Goal: Task Accomplishment & Management: Manage account settings

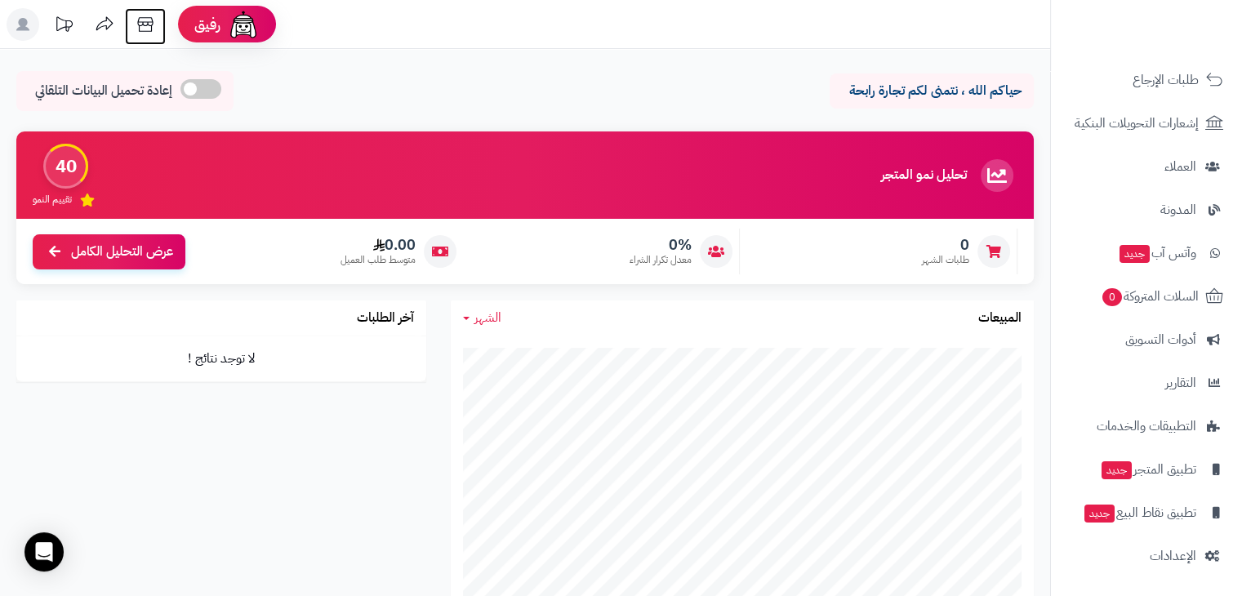
click at [131, 22] on icon at bounding box center [145, 24] width 33 height 33
click at [14, 27] on rect at bounding box center [23, 24] width 33 height 33
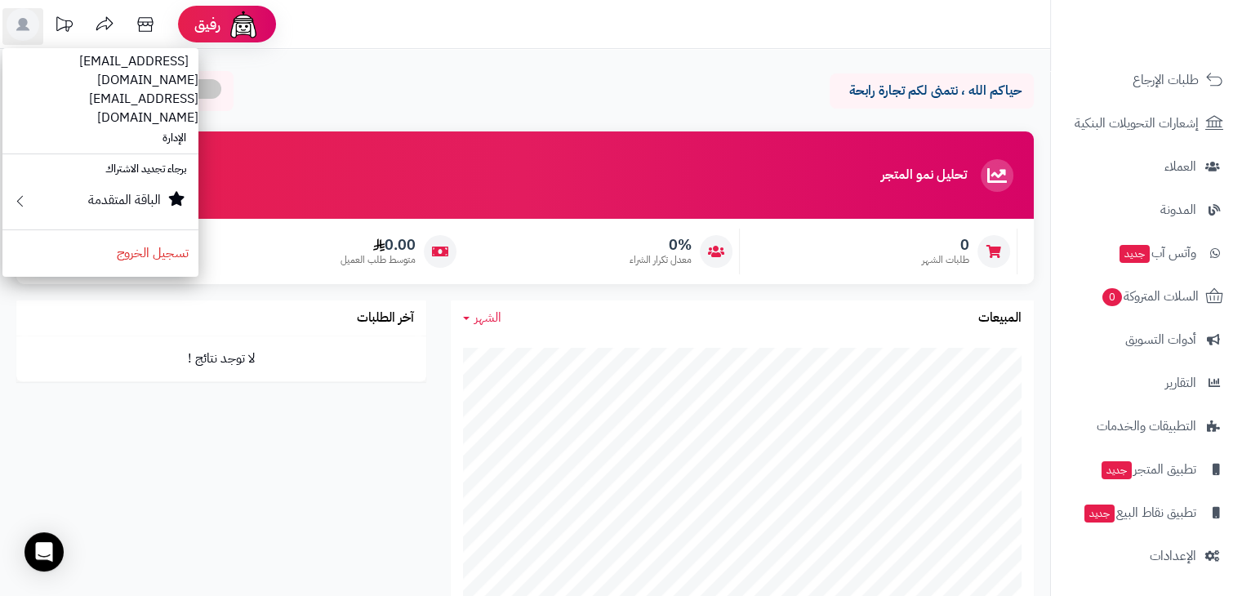
click at [774, 118] on div "حياكم الله ، نتمنى لكم تجارة رابحة إعادة تحميل البيانات التلقائي" at bounding box center [524, 95] width 1017 height 48
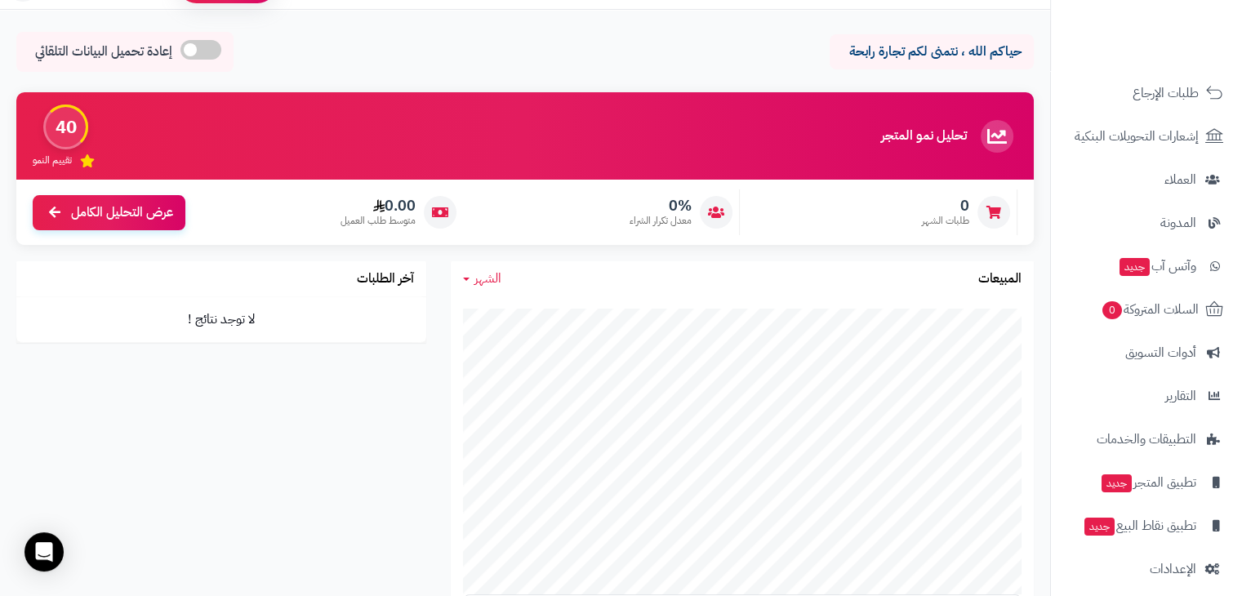
scroll to position [194, 0]
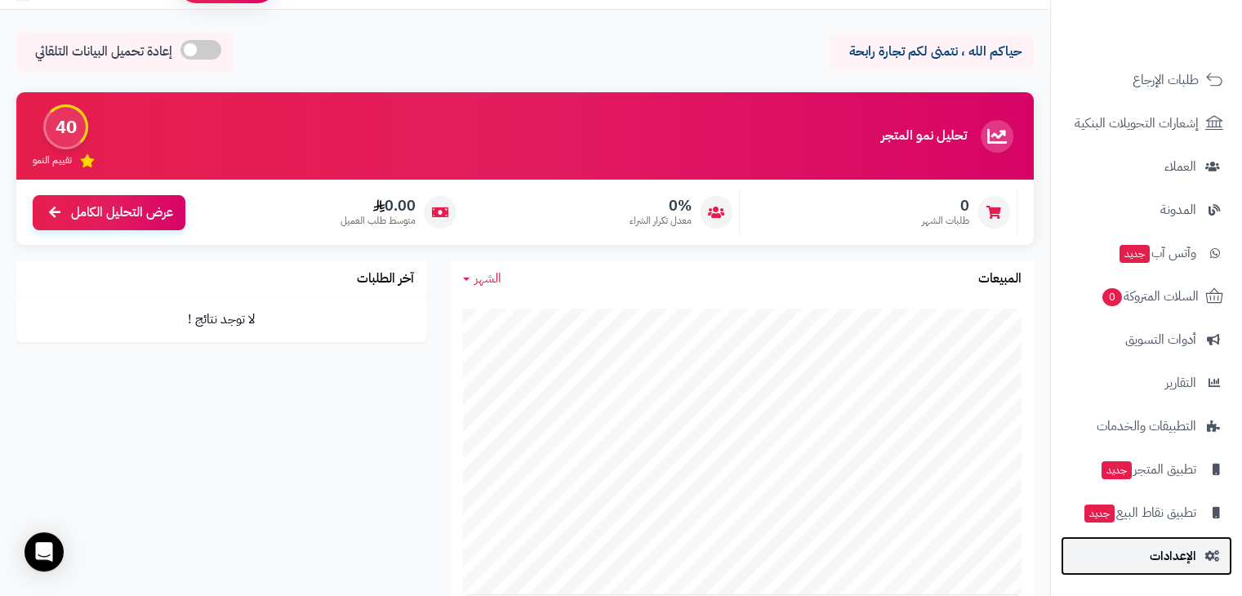
click at [1183, 558] on span "الإعدادات" at bounding box center [1173, 556] width 47 height 23
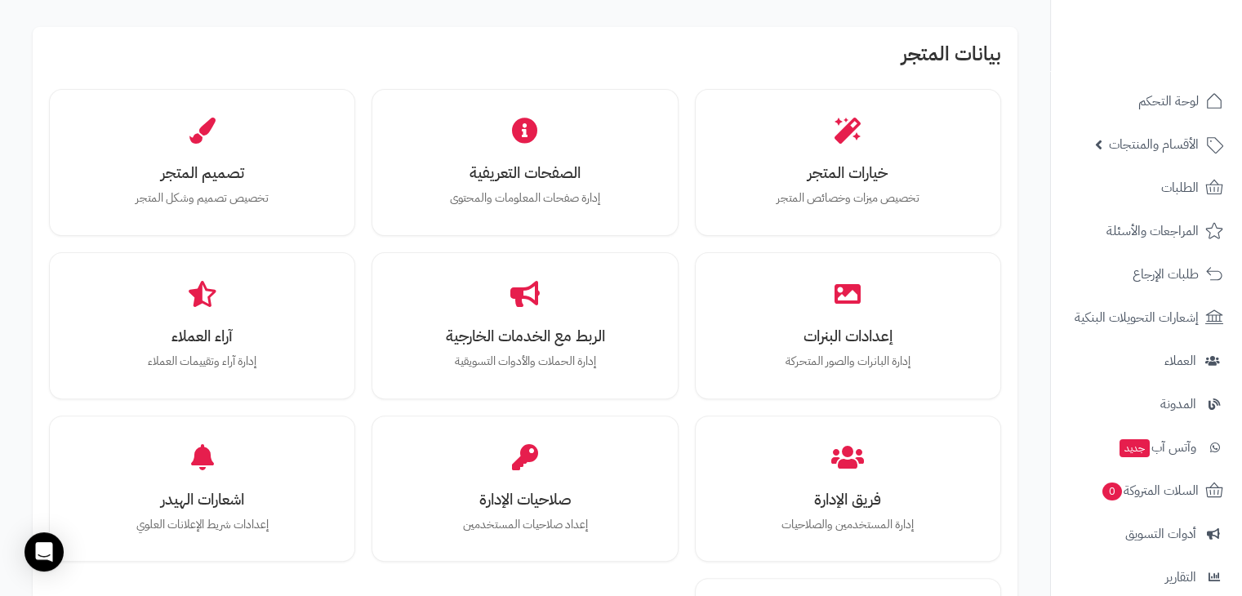
scroll to position [483, 0]
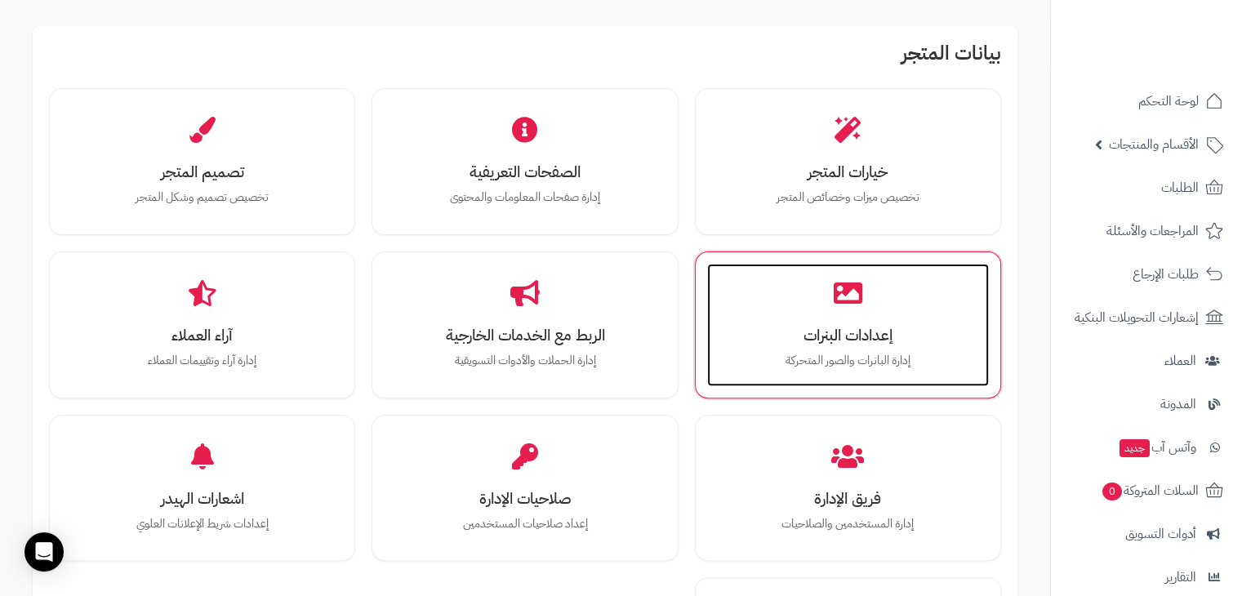
click at [916, 306] on div "إعدادات البنرات إدارة البانرات والصور المتحركة" at bounding box center [848, 325] width 282 height 122
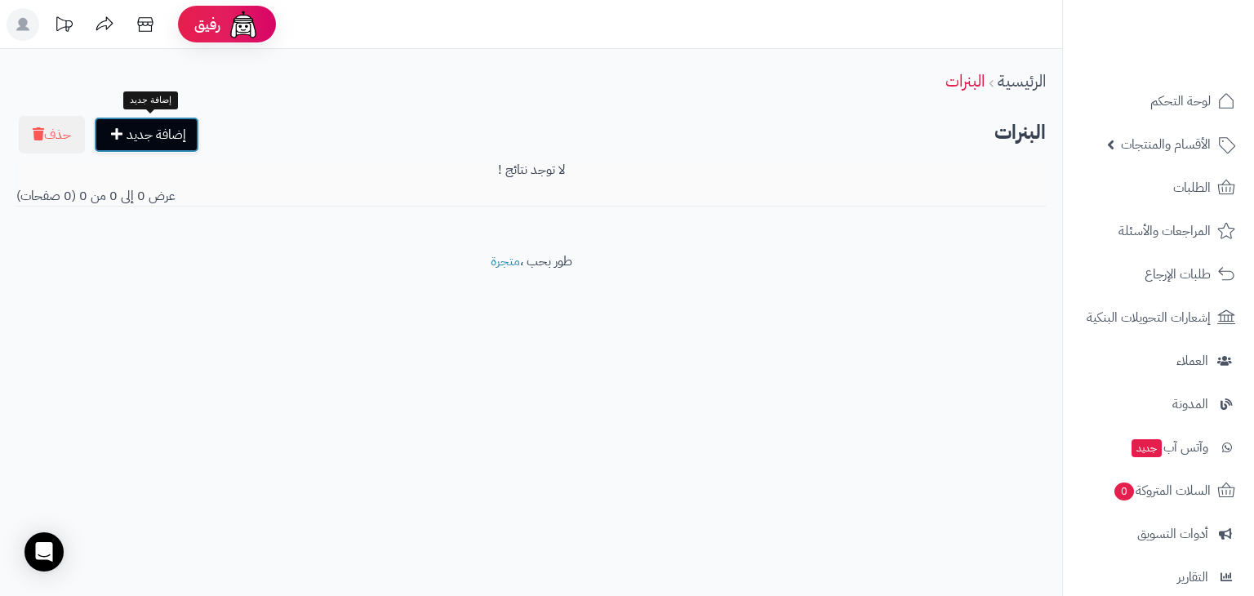
click at [170, 135] on link "إضافة جديد" at bounding box center [146, 135] width 105 height 36
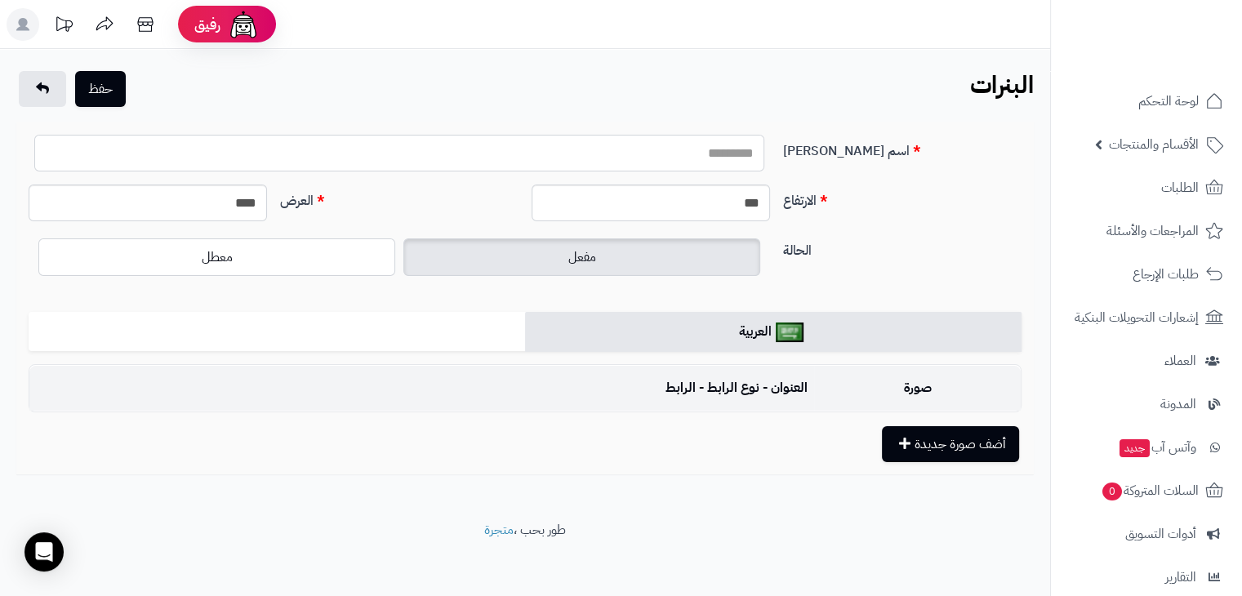
click at [624, 158] on input "اسم البنر" at bounding box center [399, 153] width 730 height 37
click at [825, 247] on label "الحالة" at bounding box center [901, 247] width 251 height 26
click at [665, 193] on input "***" at bounding box center [651, 203] width 238 height 37
type input "***"
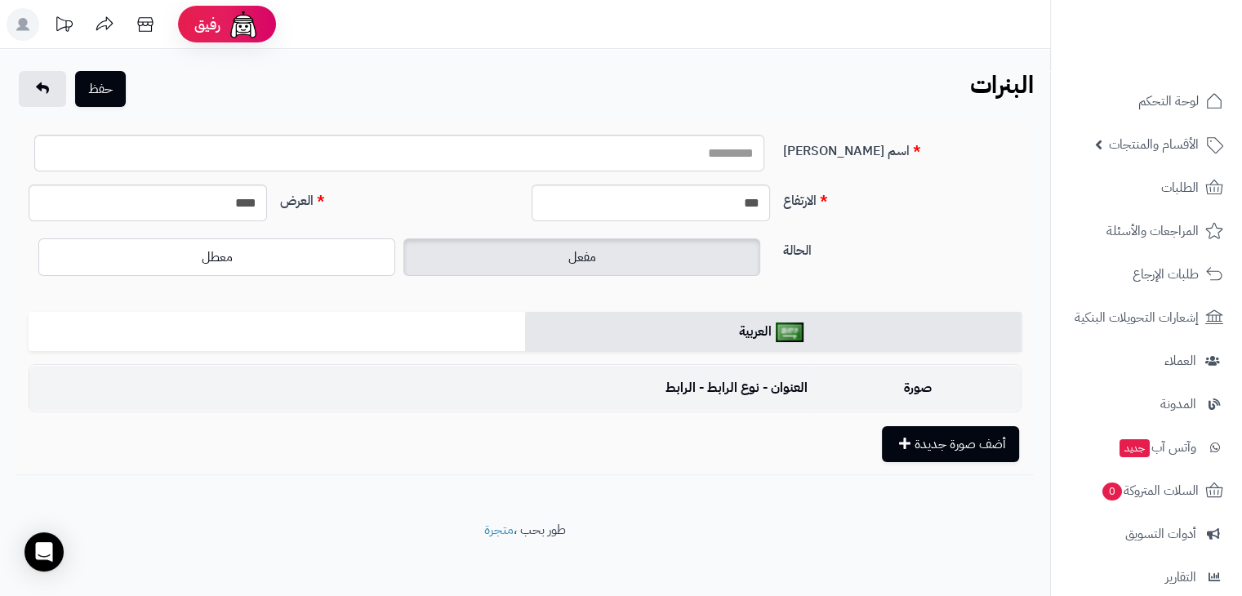
click at [876, 203] on label "الارتفاع" at bounding box center [901, 198] width 251 height 26
click at [770, 203] on input "***" at bounding box center [651, 203] width 238 height 37
click at [976, 451] on button "أضف صورة جديدة" at bounding box center [950, 443] width 137 height 36
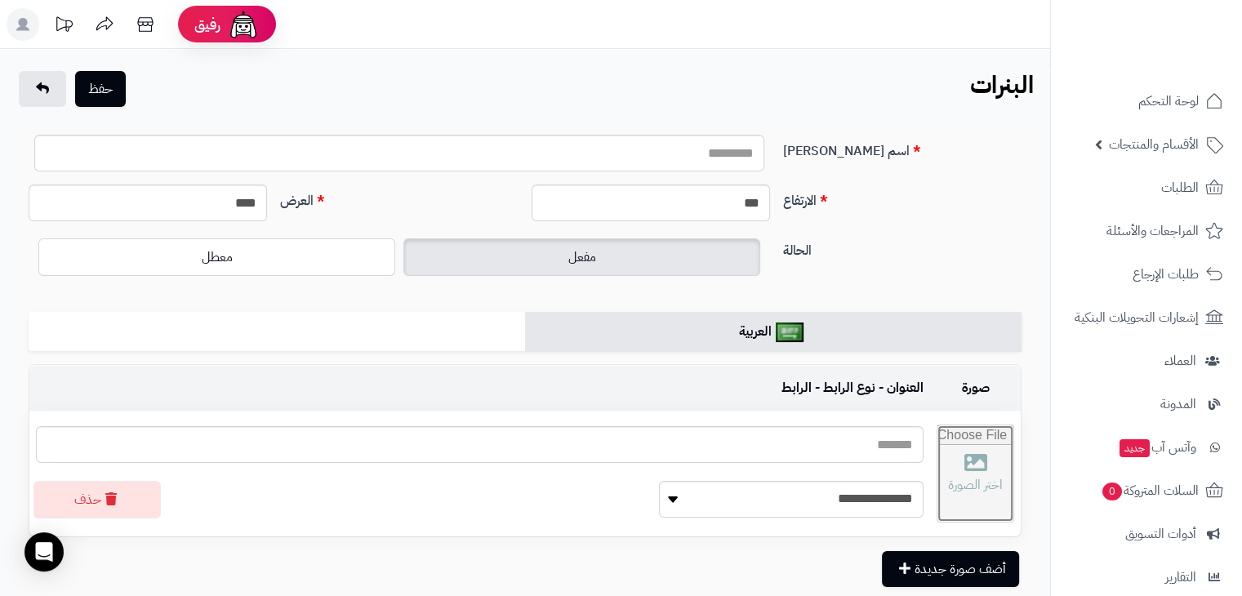
click at [941, 448] on input "file" at bounding box center [975, 473] width 76 height 96
type input "**********"
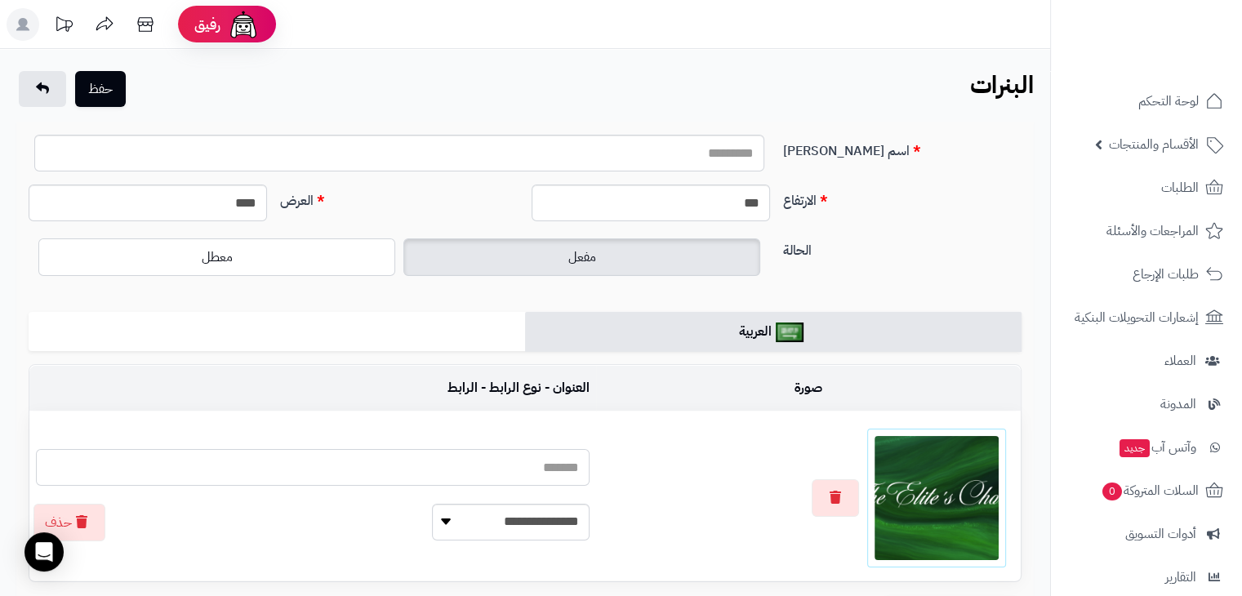
click at [505, 451] on input "text" at bounding box center [313, 467] width 554 height 37
type input "*"
type input "****"
click at [711, 145] on input "اسم البنر" at bounding box center [399, 153] width 730 height 37
type input "*********"
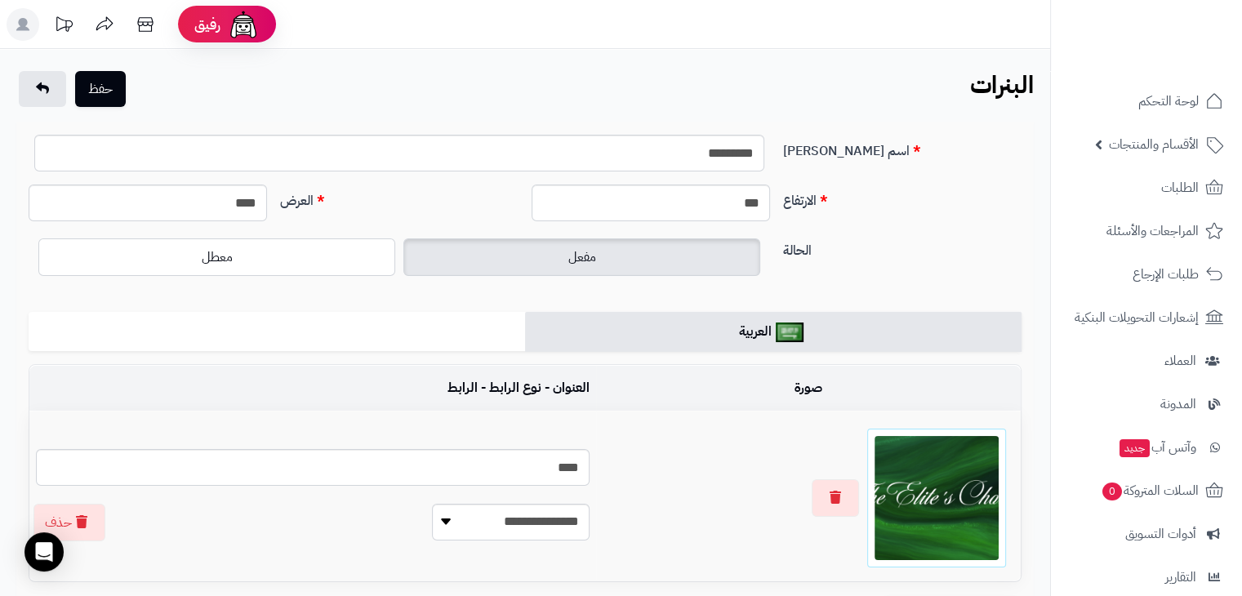
click at [930, 141] on label "اسم البنر" at bounding box center [901, 148] width 251 height 26
click at [764, 141] on input "*********" at bounding box center [399, 153] width 730 height 37
click at [121, 73] on button "حفظ" at bounding box center [100, 88] width 51 height 36
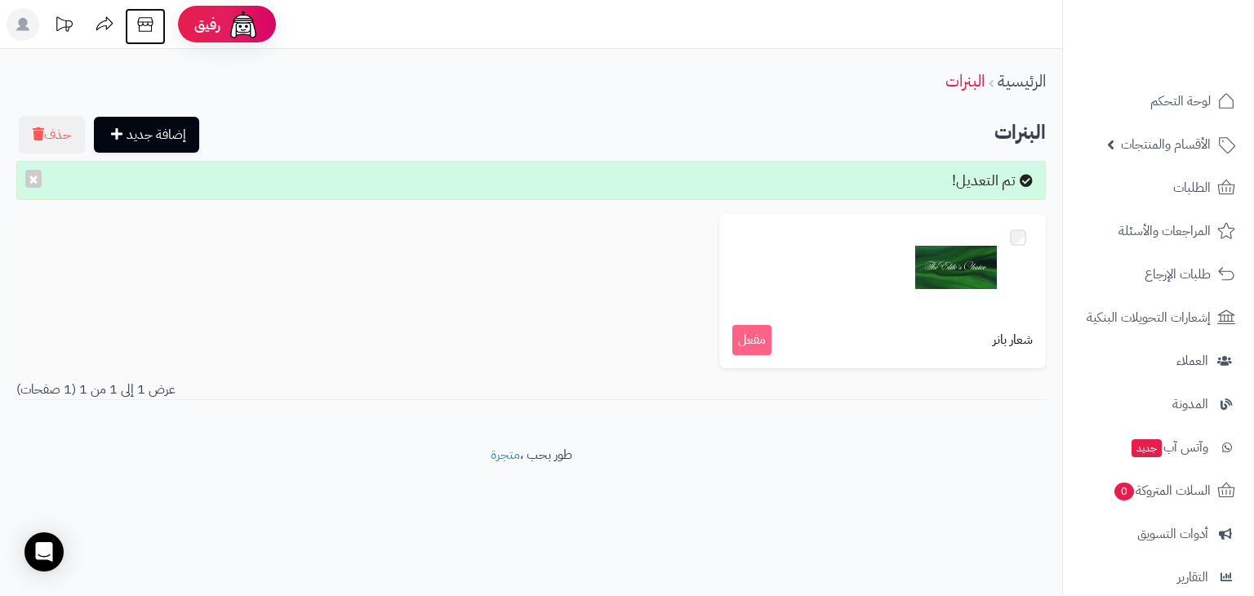
click at [143, 23] on icon at bounding box center [145, 24] width 16 height 15
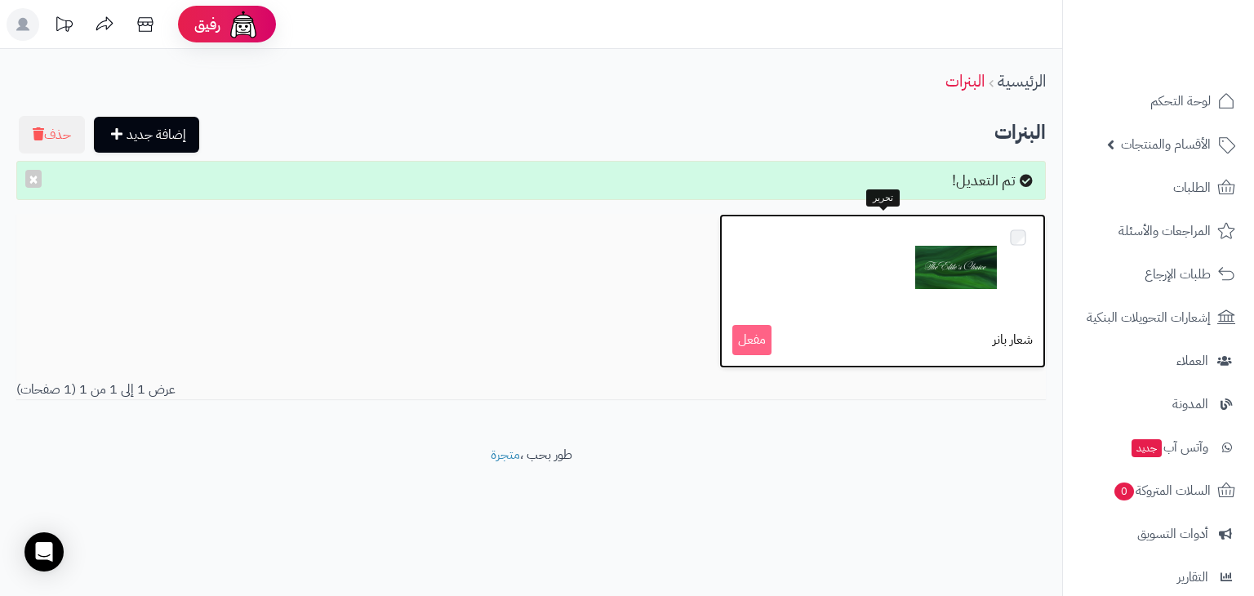
click at [753, 344] on span "مفعل" at bounding box center [751, 340] width 39 height 30
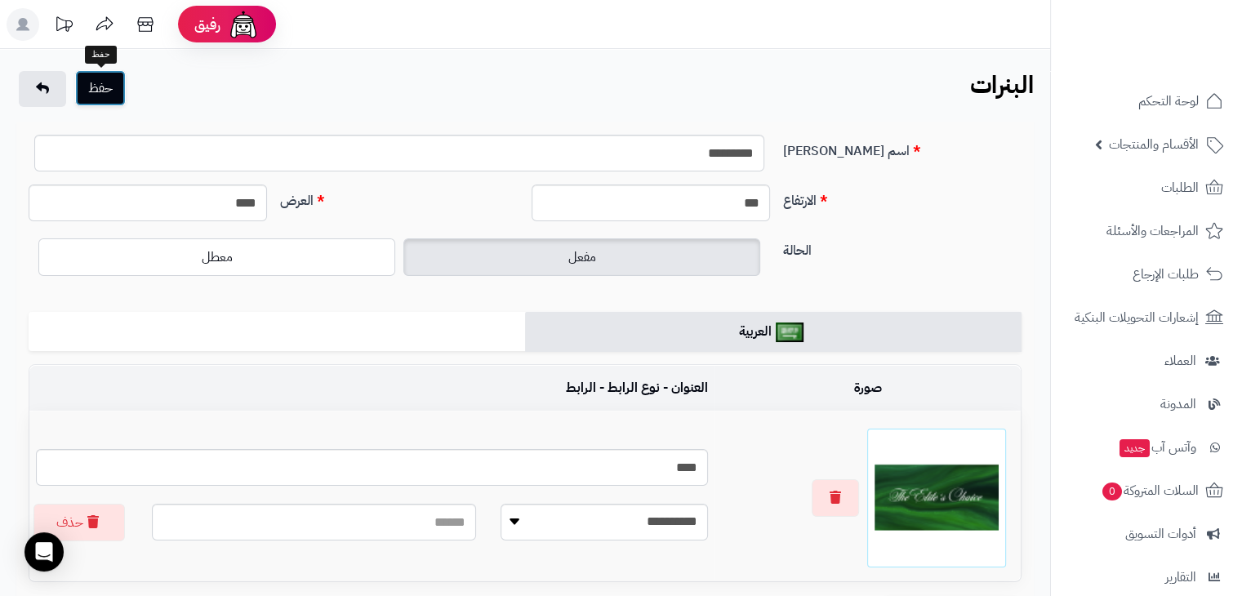
click at [88, 94] on button "حفظ" at bounding box center [100, 88] width 51 height 36
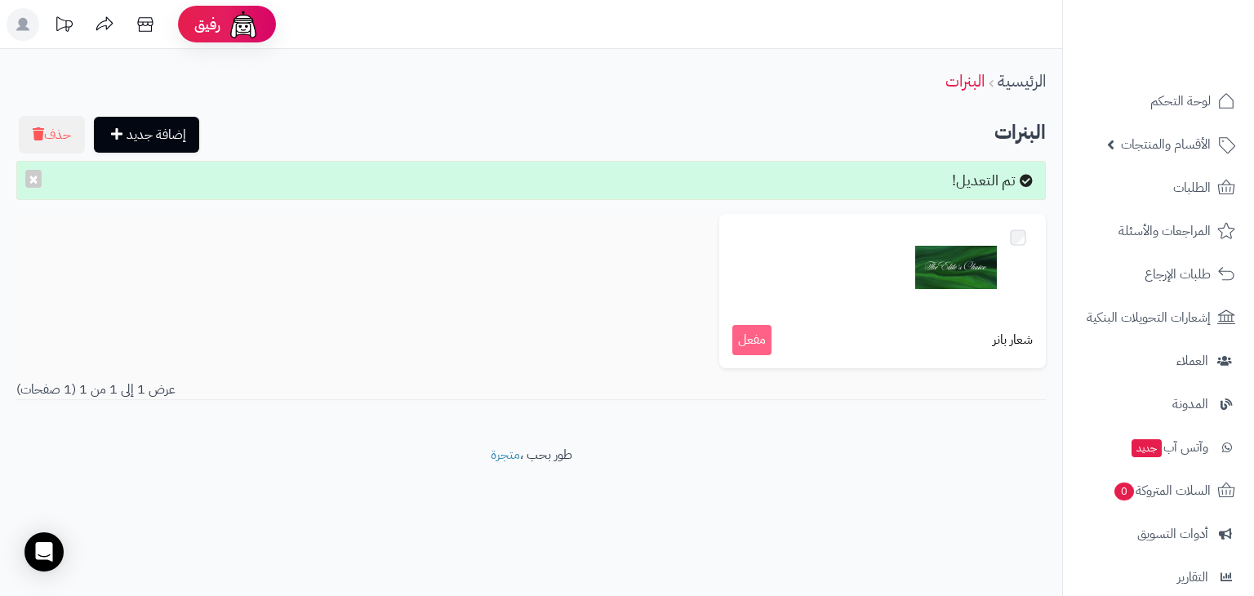
click at [428, 298] on div "شعار بانر مفعل" at bounding box center [531, 297] width 1054 height 167
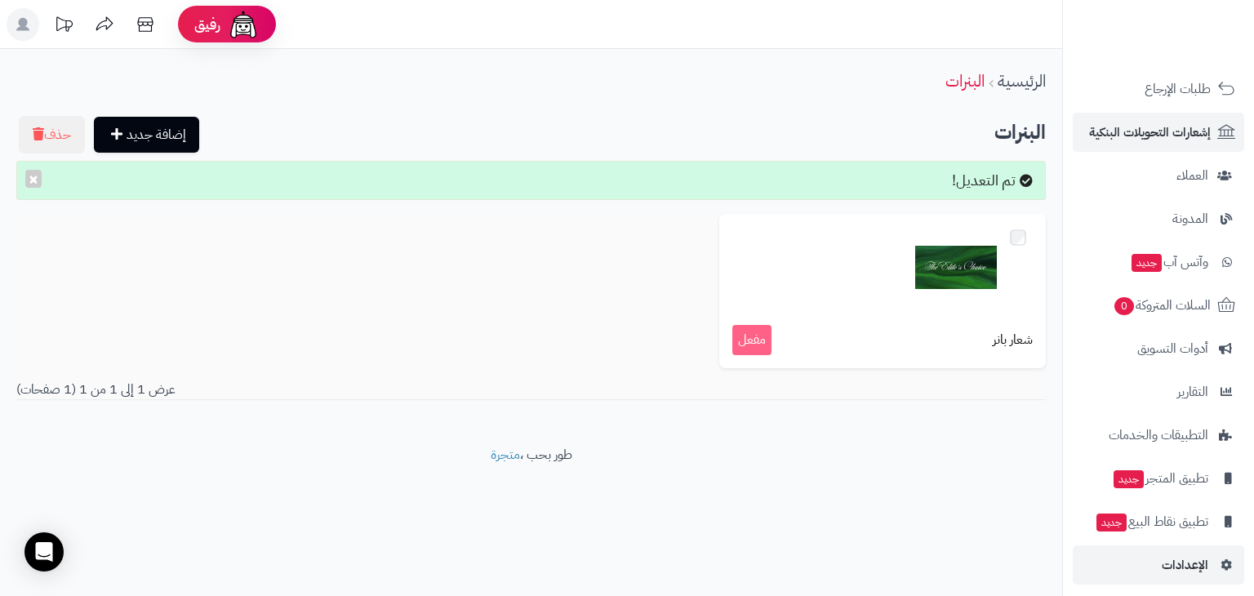
scroll to position [194, 0]
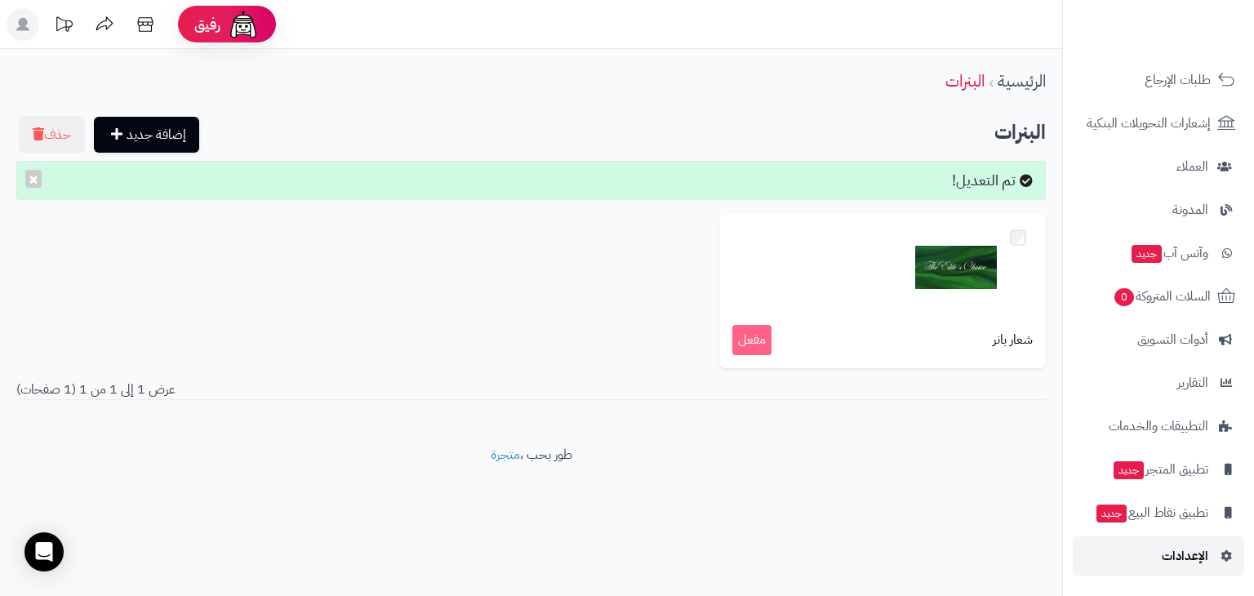
click at [1192, 555] on span "الإعدادات" at bounding box center [1185, 556] width 47 height 23
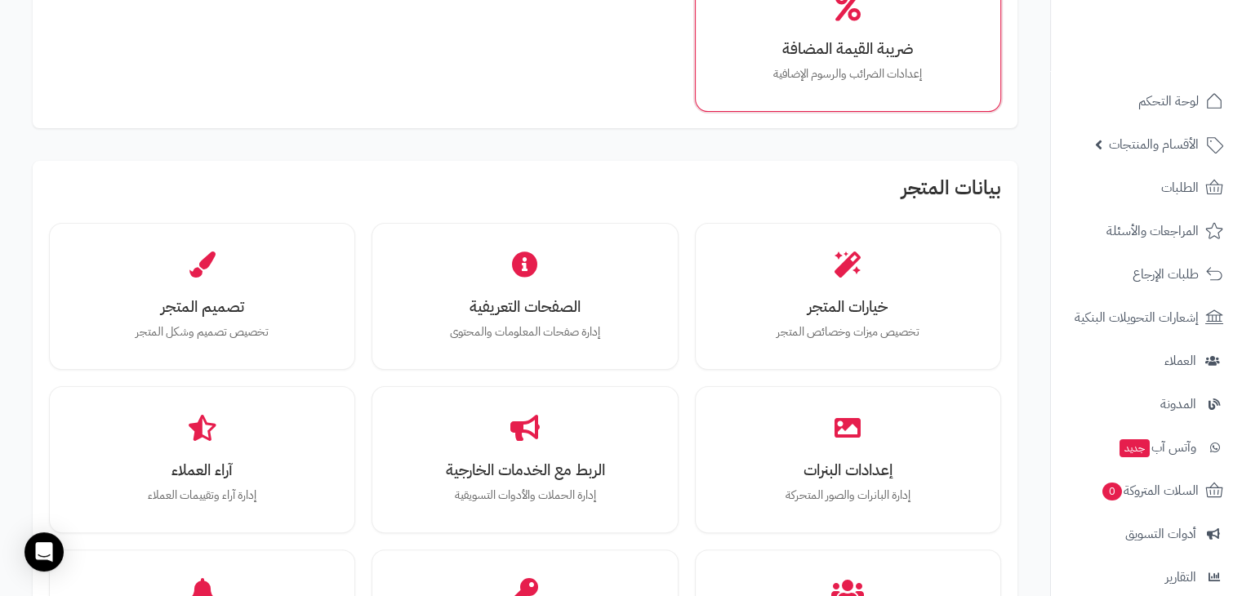
scroll to position [349, 0]
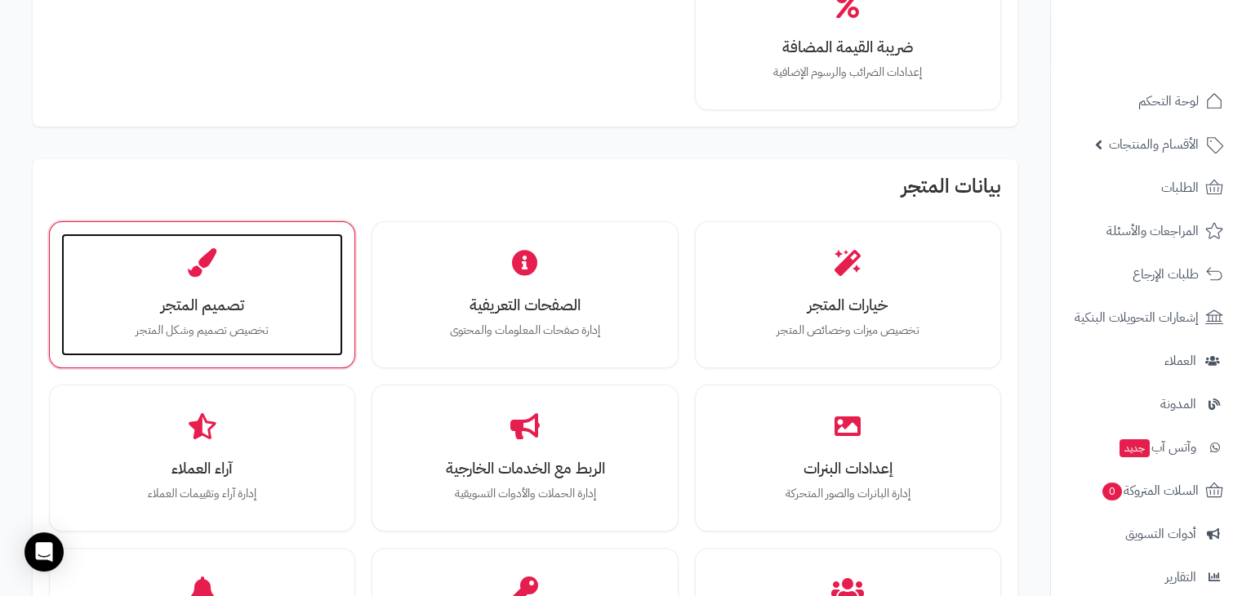
click at [208, 277] on div "تصميم المتجر تخصيص تصميم وشكل المتجر" at bounding box center [202, 295] width 282 height 122
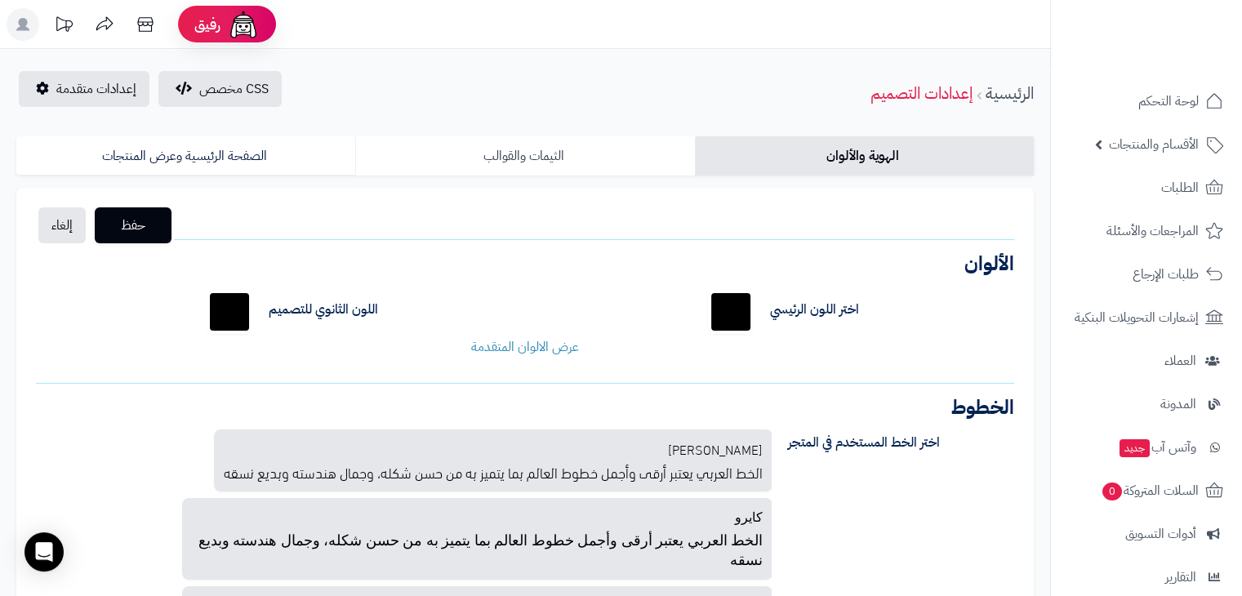
click at [534, 159] on link "الثيمات والقوالب" at bounding box center [524, 155] width 339 height 39
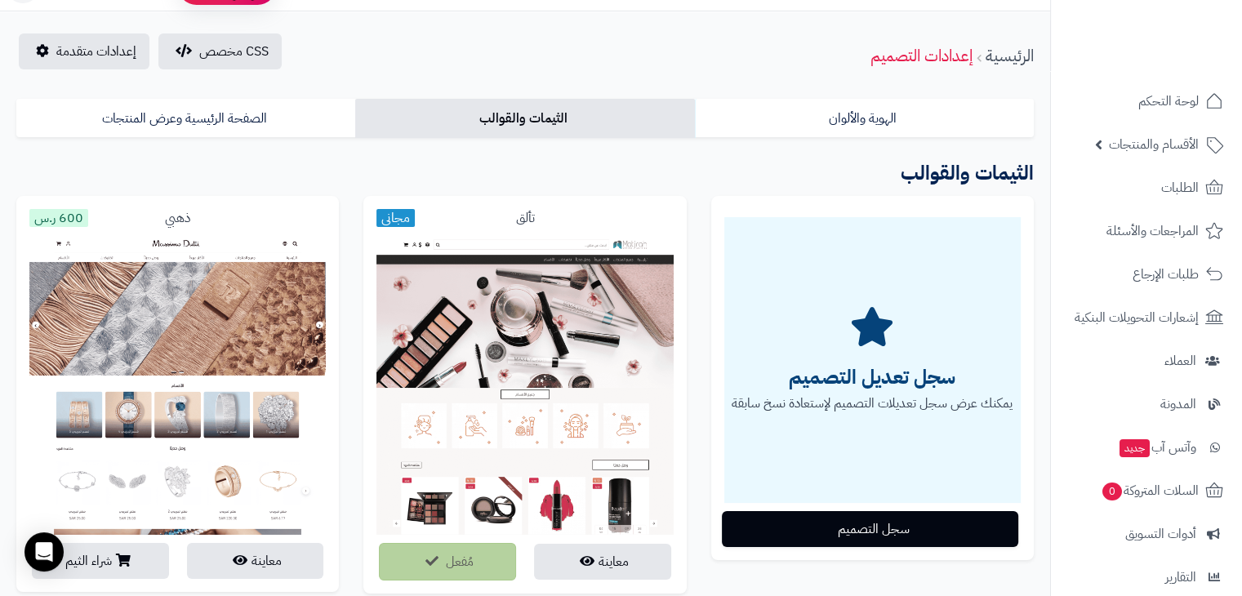
scroll to position [36, 0]
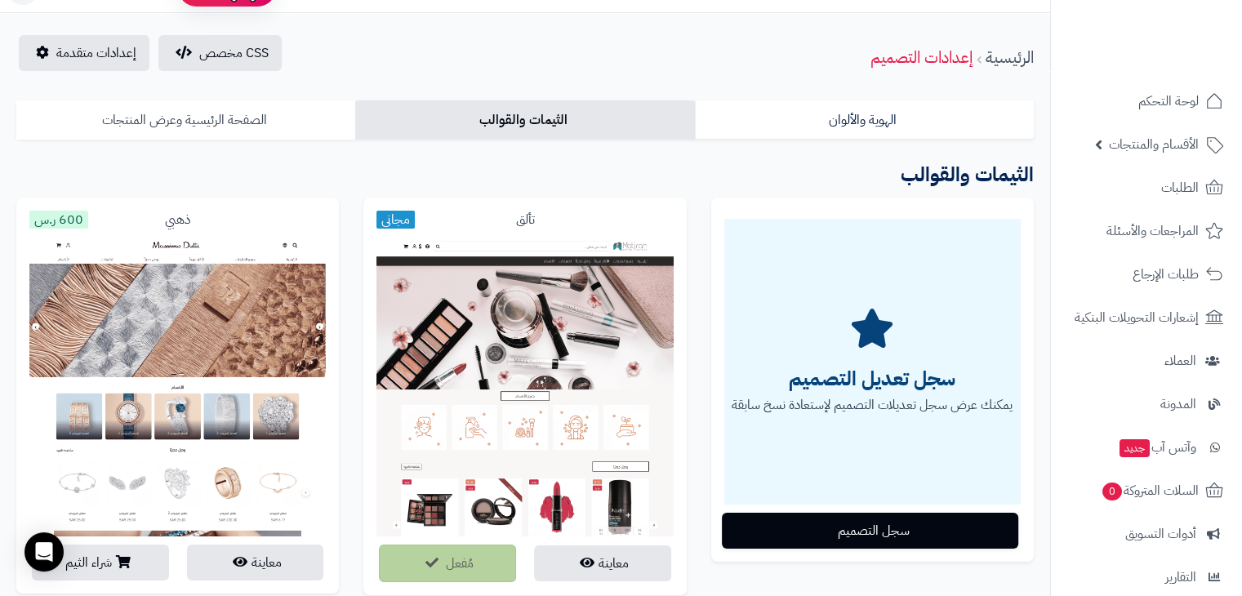
click at [270, 109] on link "الصفحة الرئيسية وعرض المنتجات" at bounding box center [185, 119] width 339 height 39
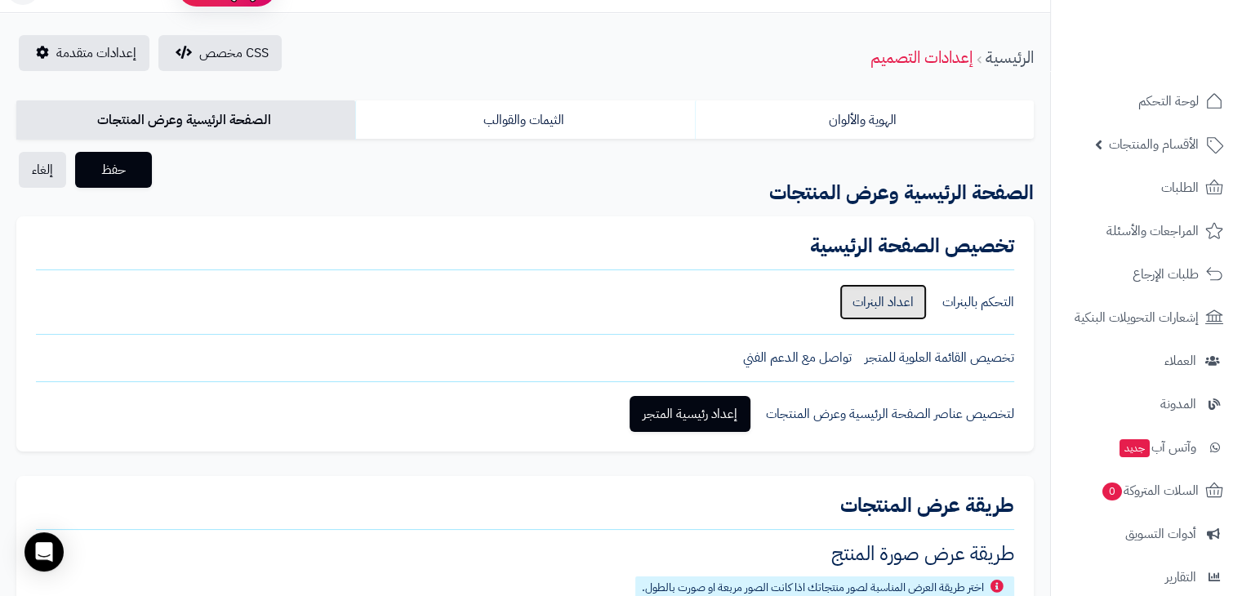
click at [892, 294] on link "اعداد البنرات" at bounding box center [882, 302] width 87 height 36
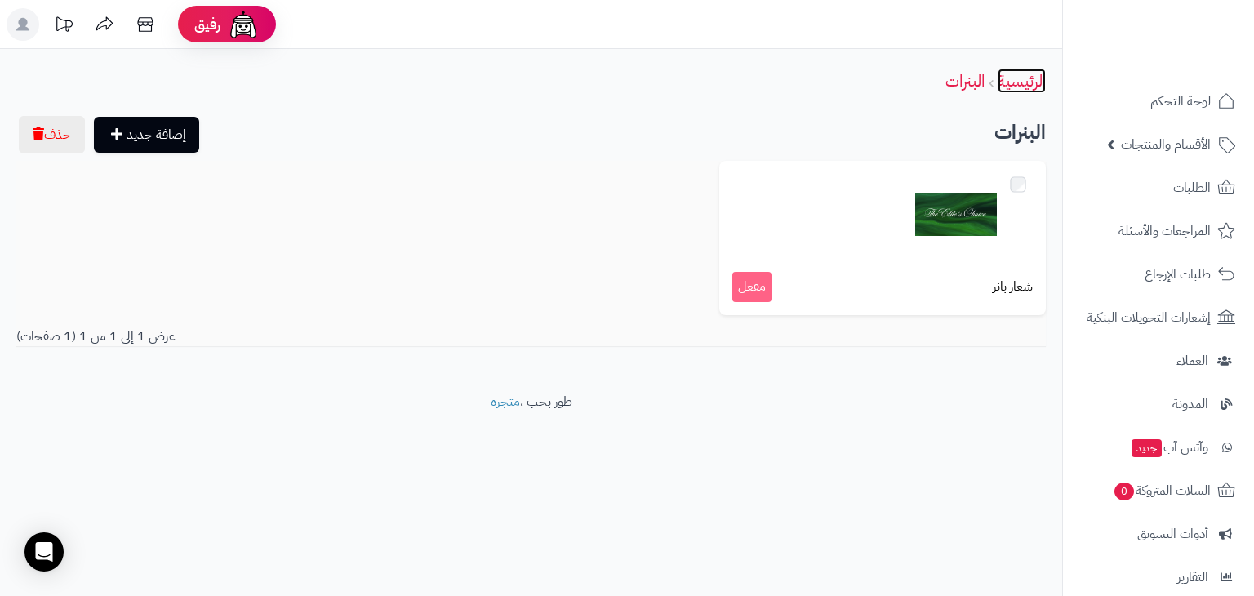
click at [1020, 85] on link "الرئيسية" at bounding box center [1022, 81] width 48 height 24
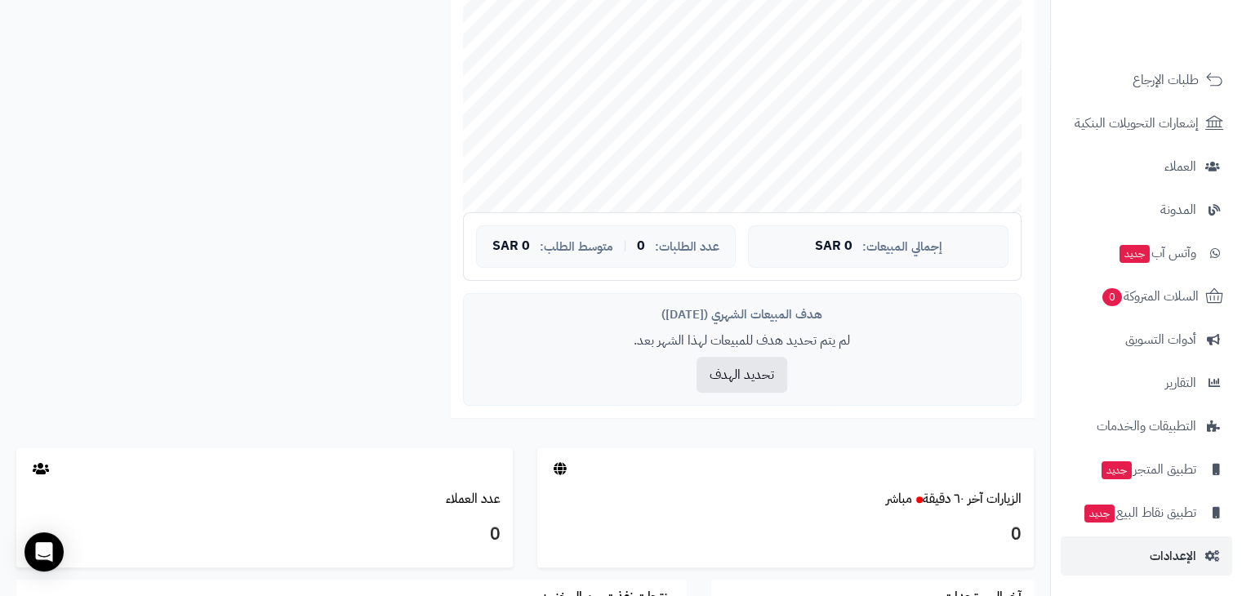
scroll to position [430, 0]
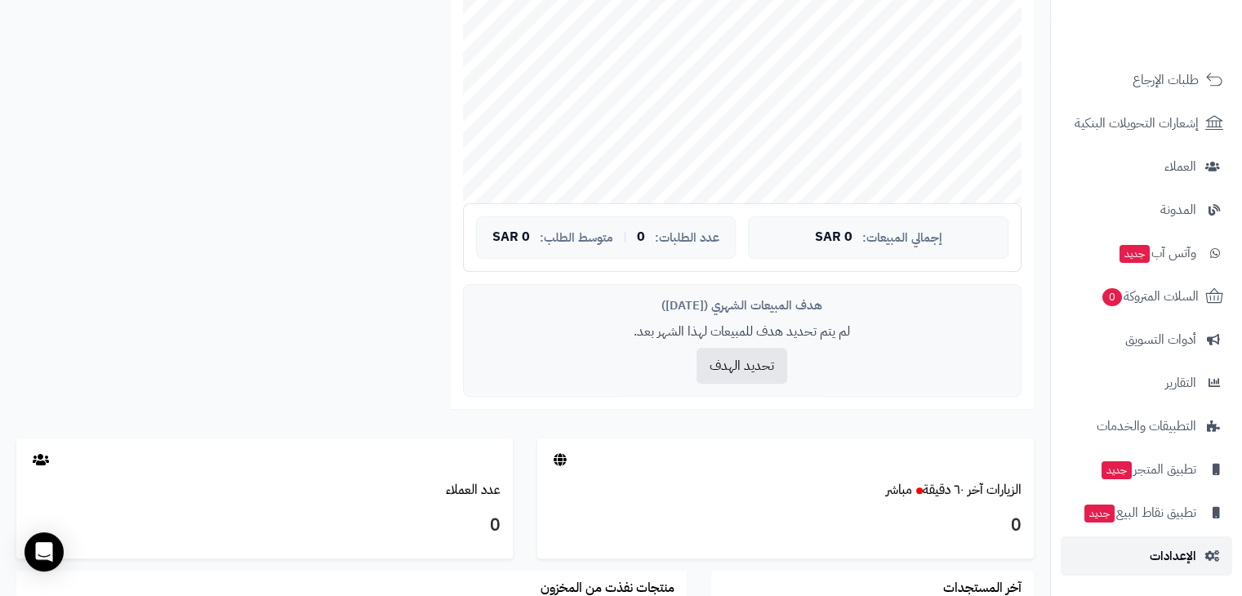
click at [1159, 549] on span "الإعدادات" at bounding box center [1173, 556] width 47 height 23
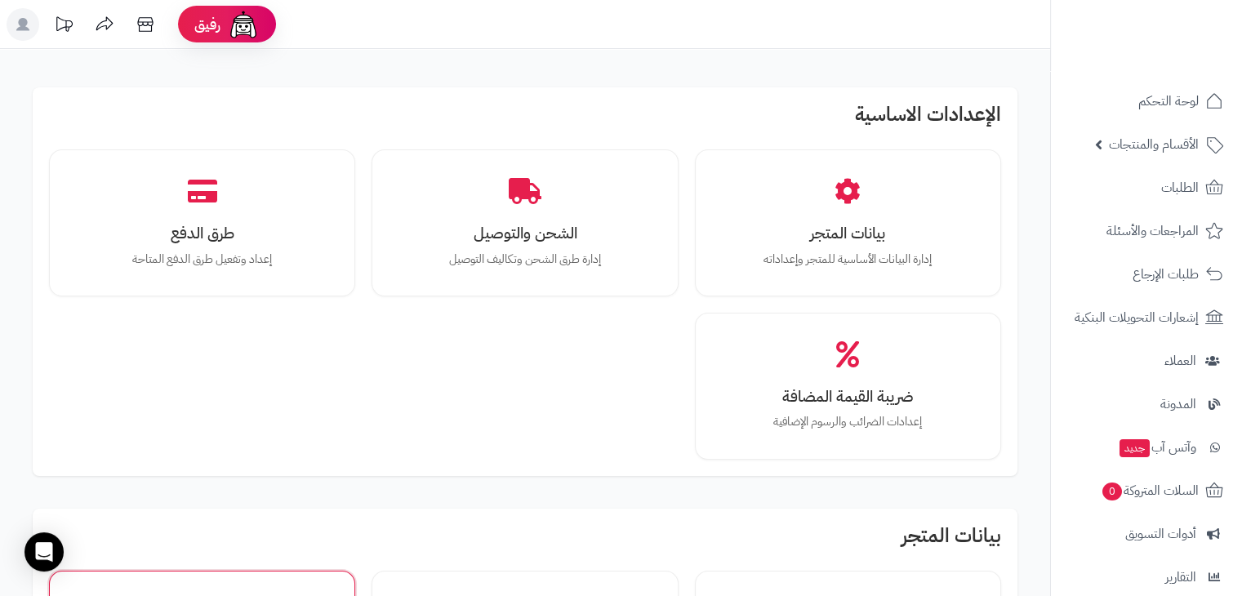
scroll to position [542, 0]
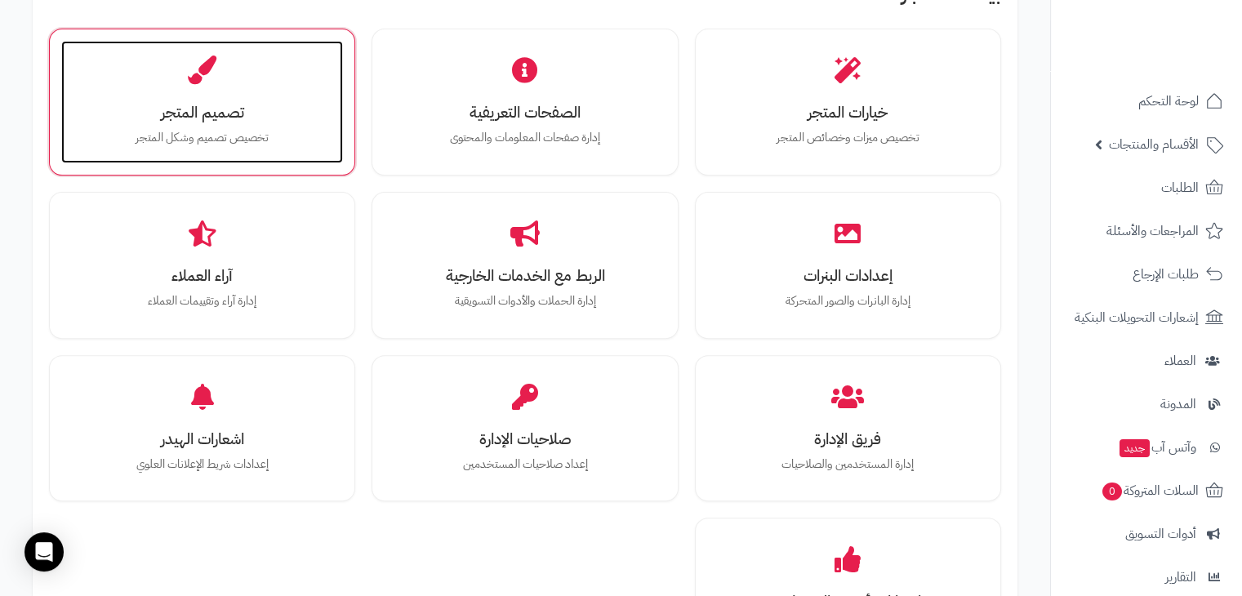
click at [261, 111] on h3 "تصميم المتجر" at bounding box center [202, 112] width 249 height 17
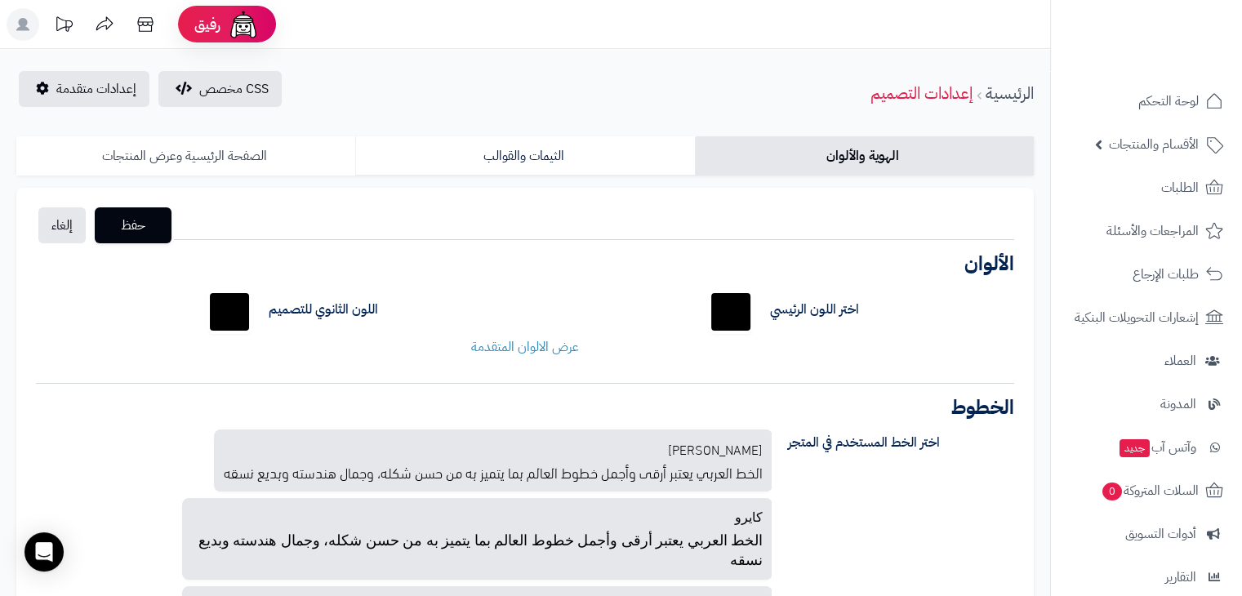
click at [233, 145] on link "الصفحة الرئيسية وعرض المنتجات" at bounding box center [185, 155] width 339 height 39
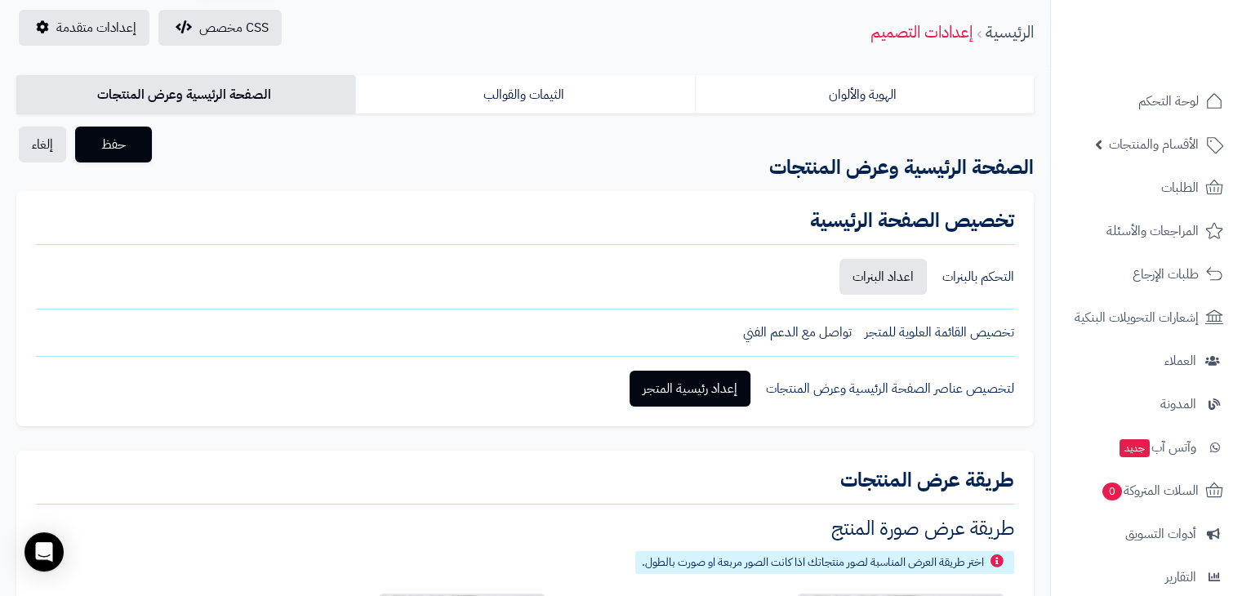
scroll to position [120, 0]
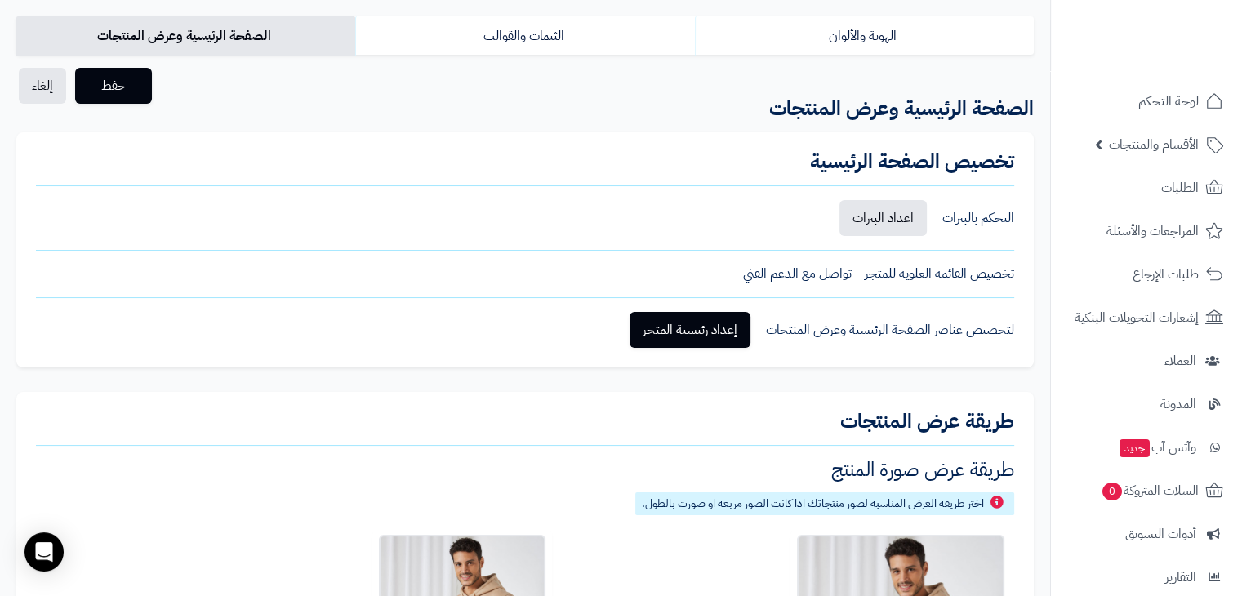
click at [969, 272] on div "تخصيص القائمة العلوية للمتجر" at bounding box center [939, 274] width 149 height 19
click at [908, 303] on div "تخصيص الصفحة الرئيسية التحكم بالبنرات اعداد البنرات تخصيص القائمة العلوية للمتج…" at bounding box center [524, 249] width 1017 height 235
click at [715, 340] on link "إعداد رئيسية المتجر" at bounding box center [689, 330] width 121 height 36
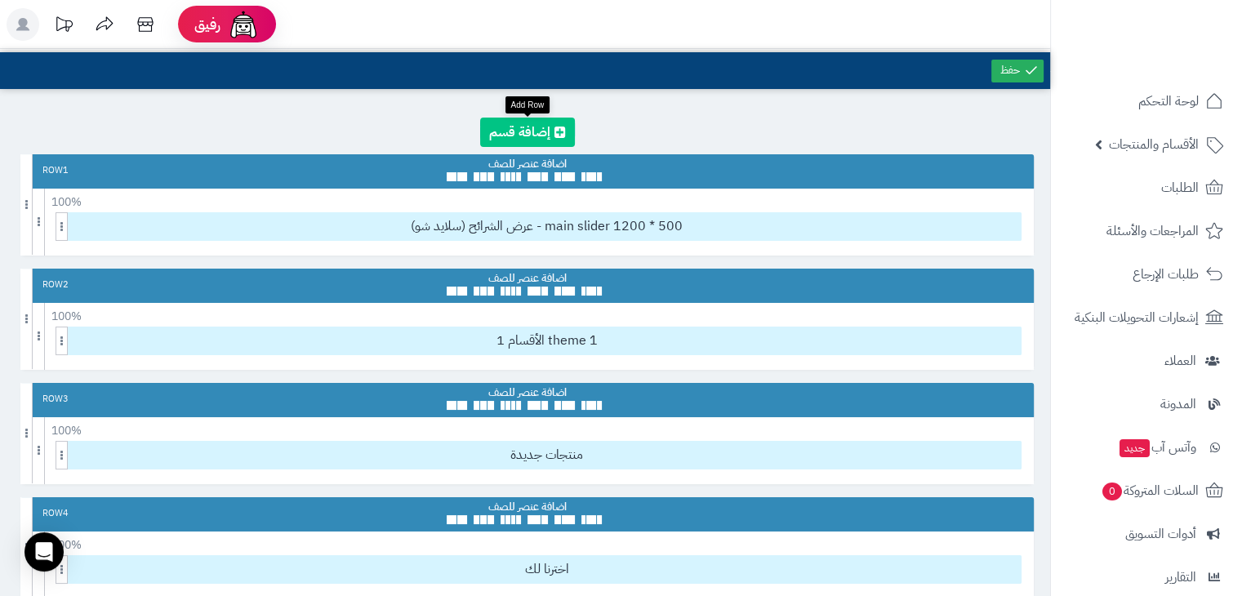
click at [529, 140] on link at bounding box center [527, 132] width 95 height 29
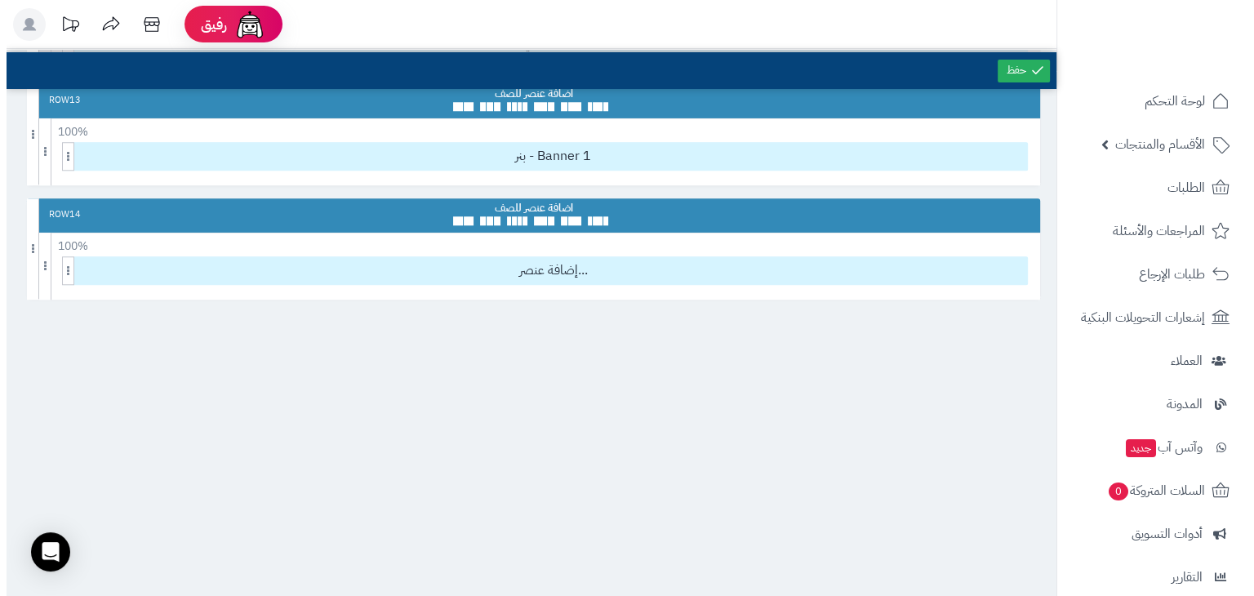
scroll to position [1469, 0]
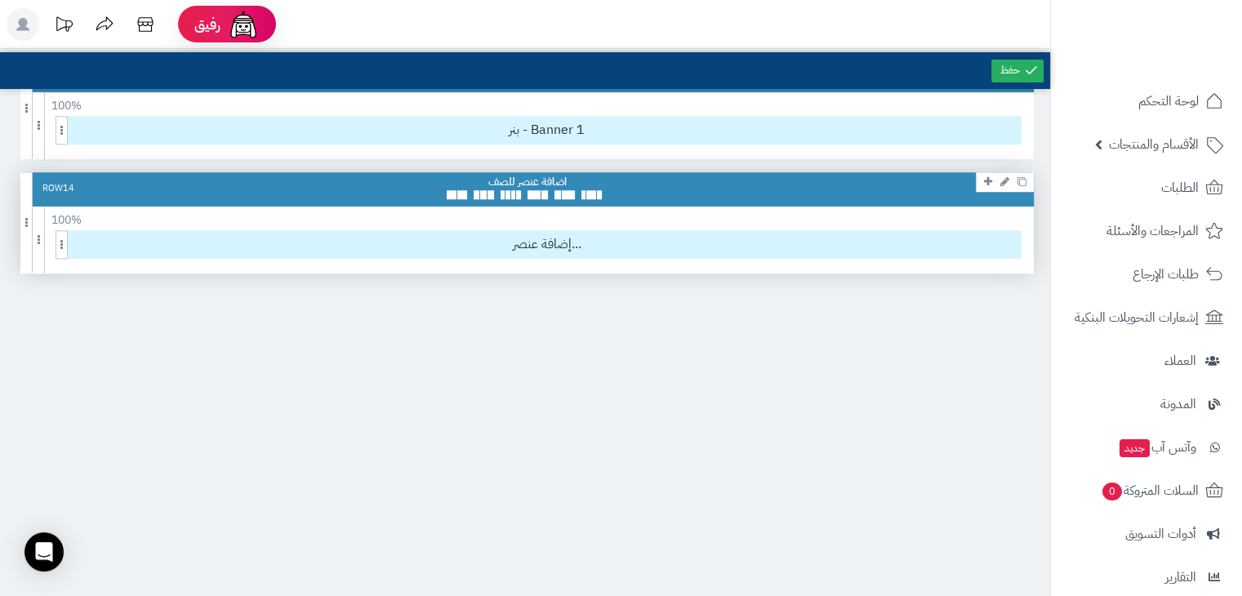
click at [519, 207] on div "100 % 100 95 90 85 80 75 70 66 60 55 50 45 40 33 30 25 20 15 10 5" at bounding box center [526, 217] width 1013 height 20
click at [509, 236] on span "إضافة عنصر..." at bounding box center [547, 244] width 948 height 27
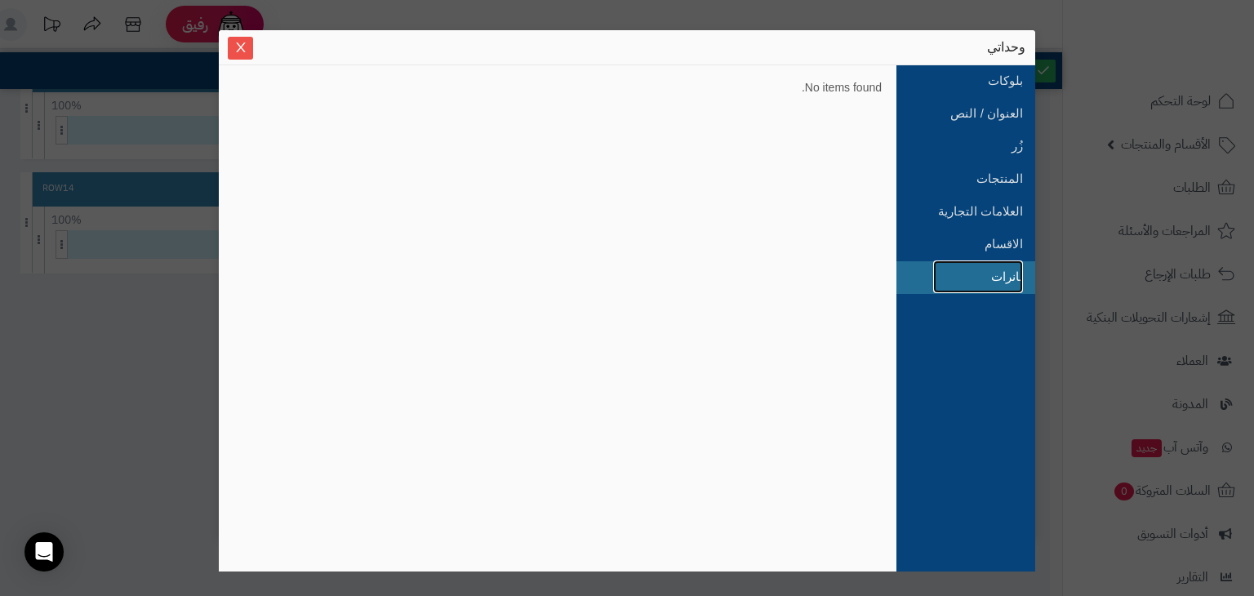
click at [980, 261] on link "بانرات" at bounding box center [978, 276] width 90 height 33
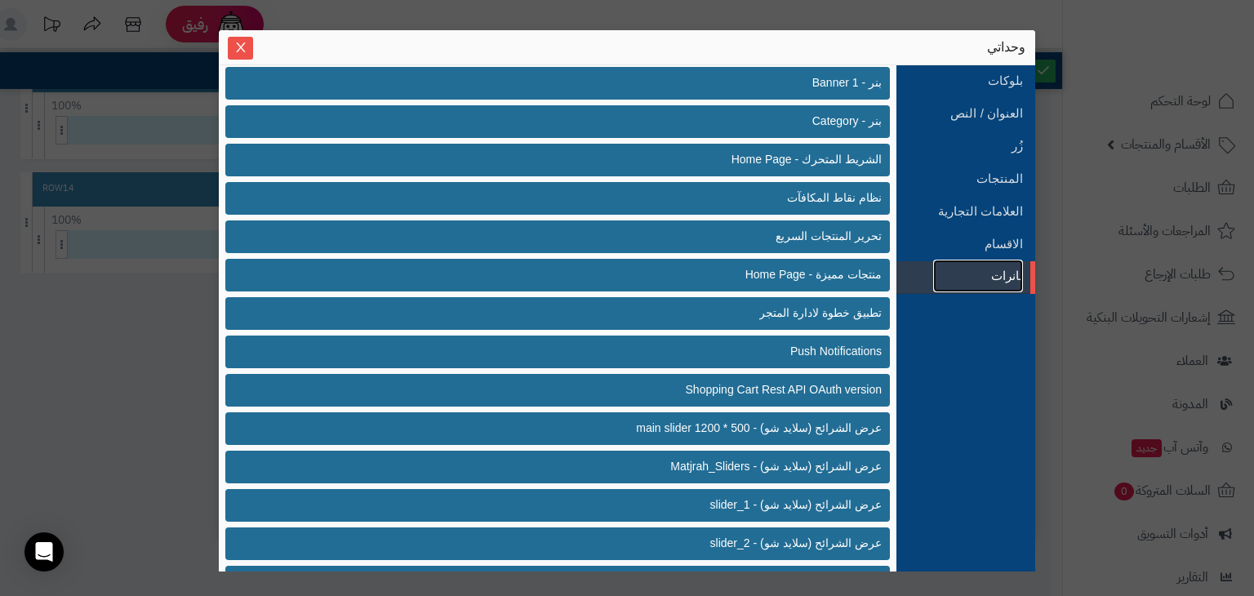
scroll to position [0, 0]
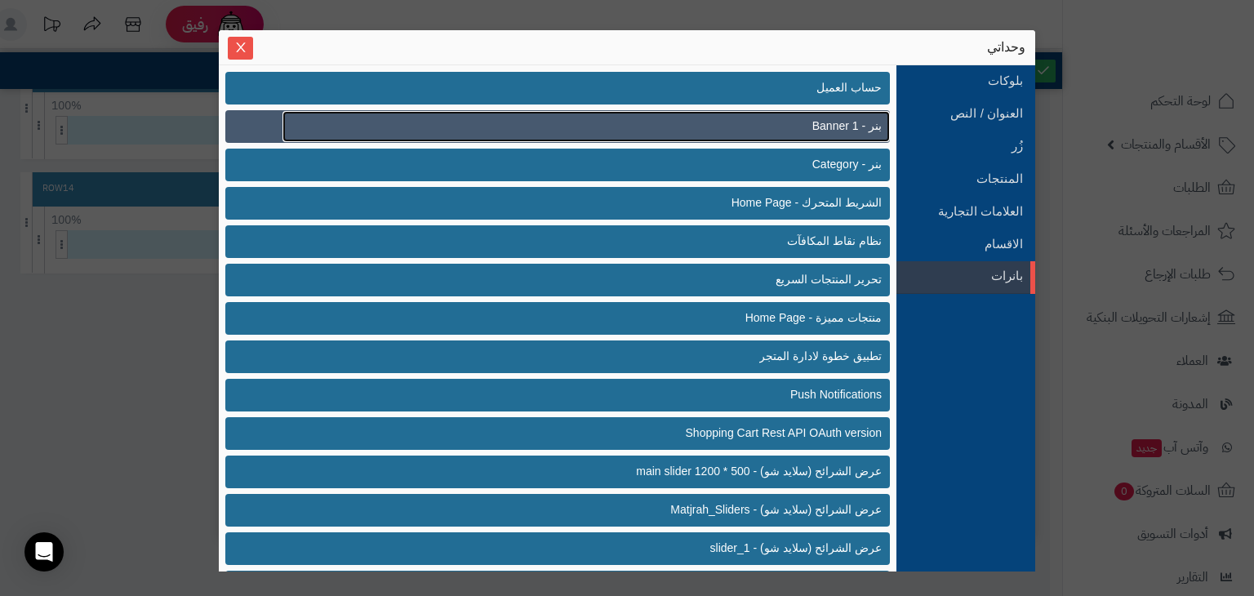
click at [864, 127] on span "بنر - Banner 1" at bounding box center [846, 126] width 69 height 17
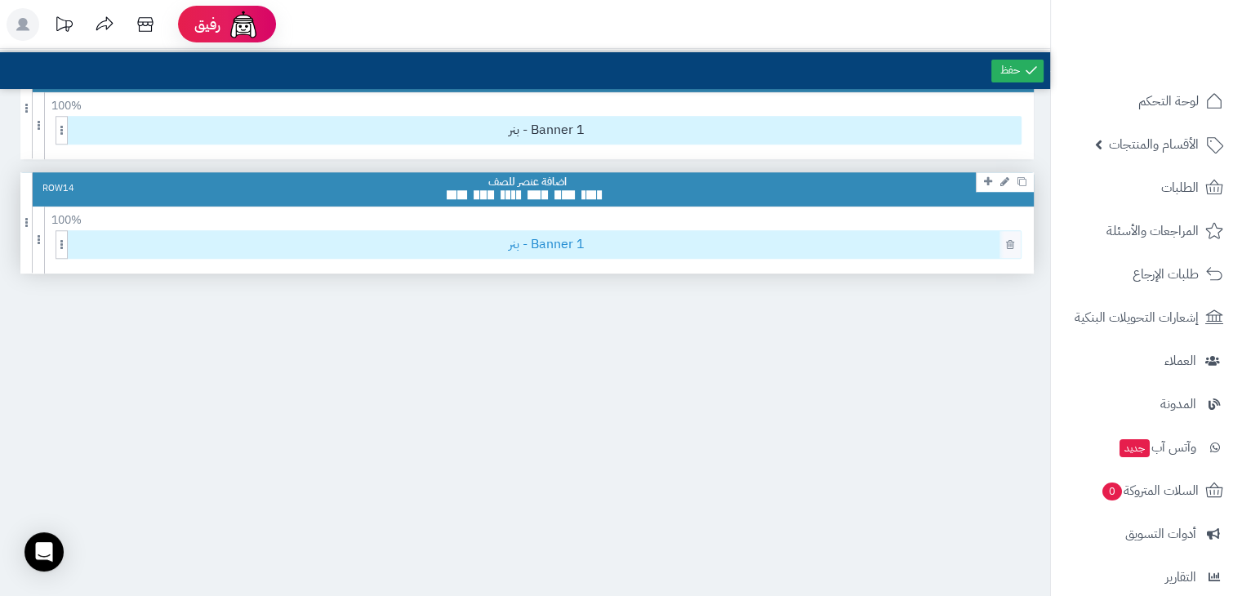
click at [505, 238] on span "بنر - Banner 1" at bounding box center [547, 244] width 948 height 27
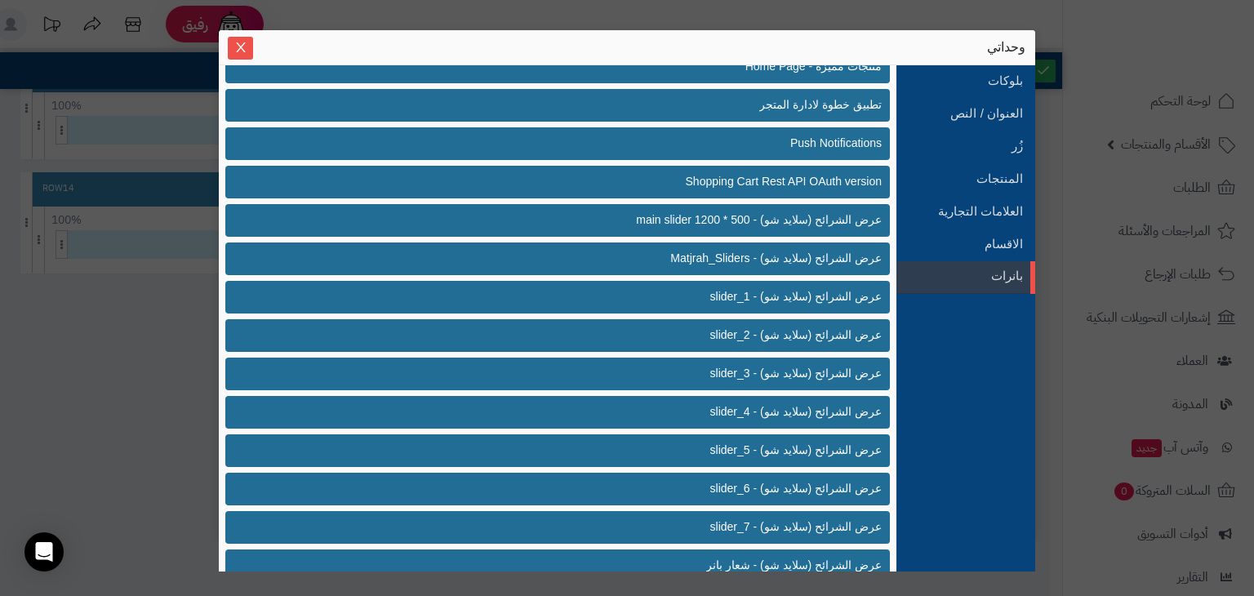
scroll to position [351, 0]
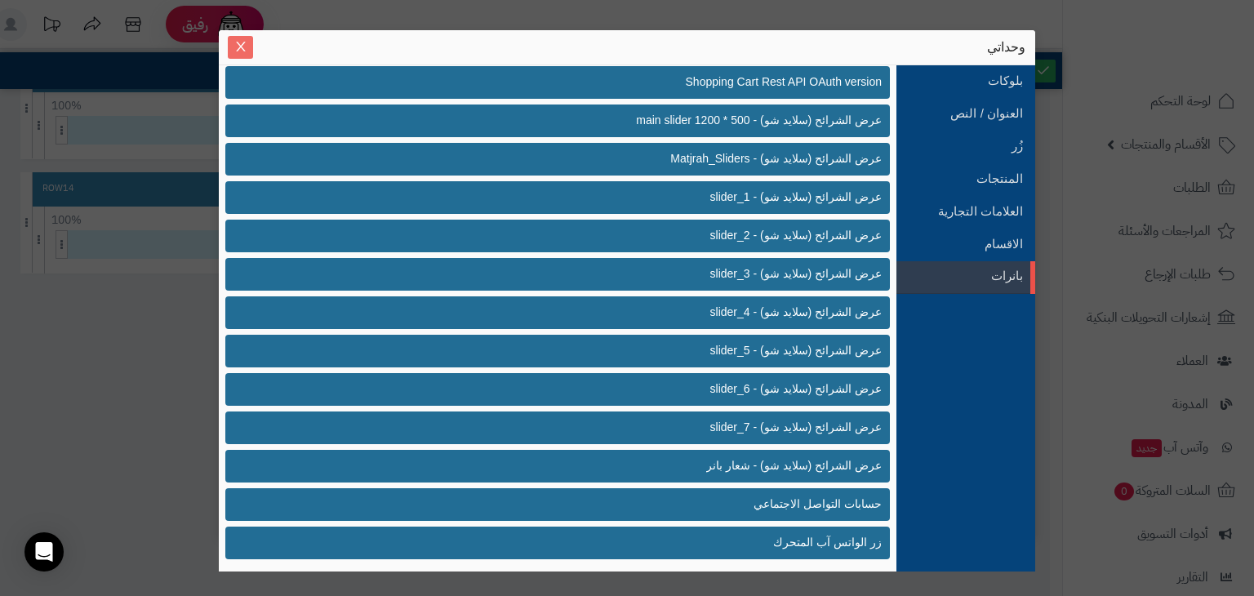
click at [248, 44] on span "Close" at bounding box center [240, 47] width 25 height 14
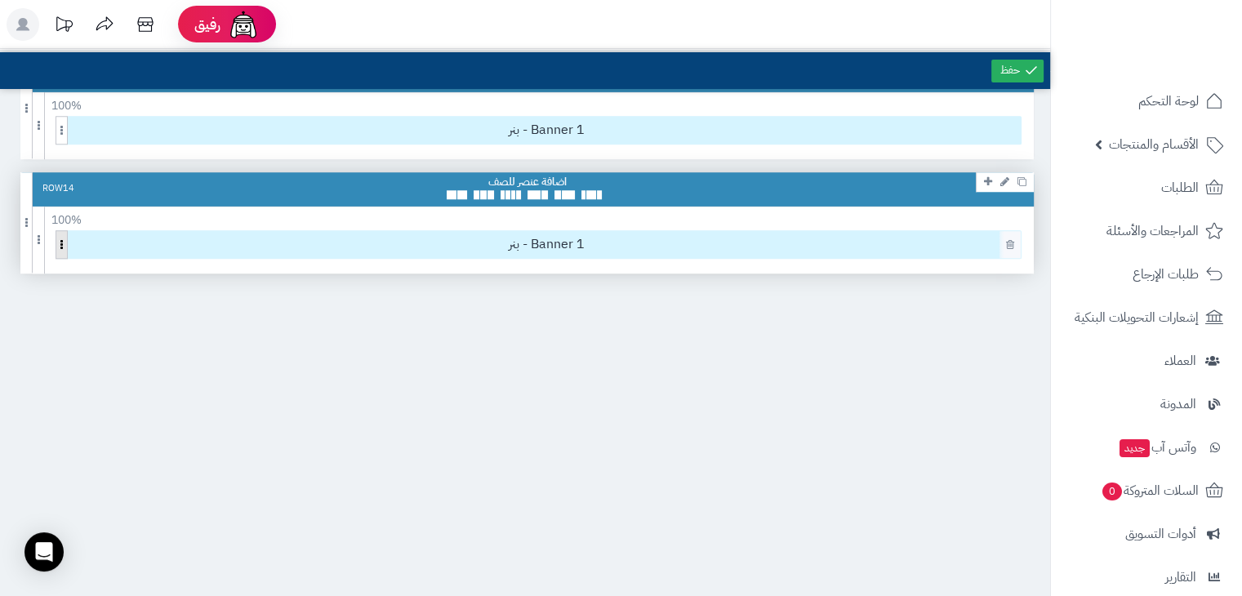
click at [61, 240] on span at bounding box center [62, 244] width 12 height 29
click at [36, 233] on span at bounding box center [39, 240] width 12 height 67
click at [1000, 180] on icon at bounding box center [1004, 181] width 9 height 11
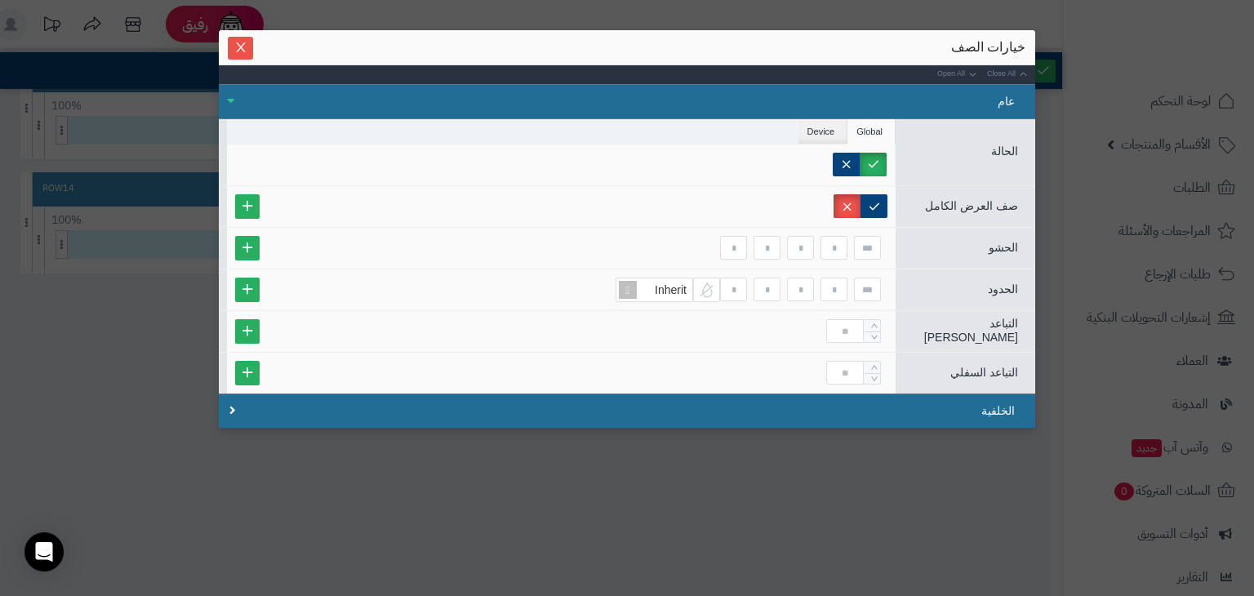
click at [229, 59] on div "خيارات الصف Close All Open All عام الحالة Global Device Customer Customer Group…" at bounding box center [627, 229] width 816 height 398
click at [233, 51] on span "Close" at bounding box center [240, 47] width 25 height 14
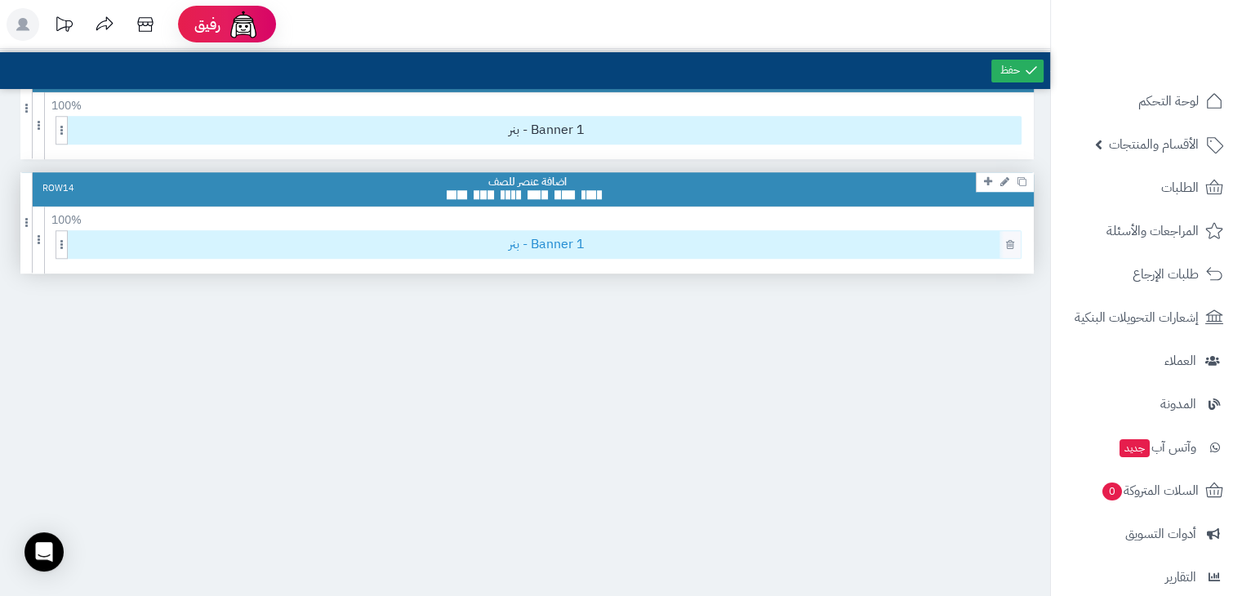
click at [559, 245] on span "بنر - Banner 1" at bounding box center [547, 244] width 948 height 27
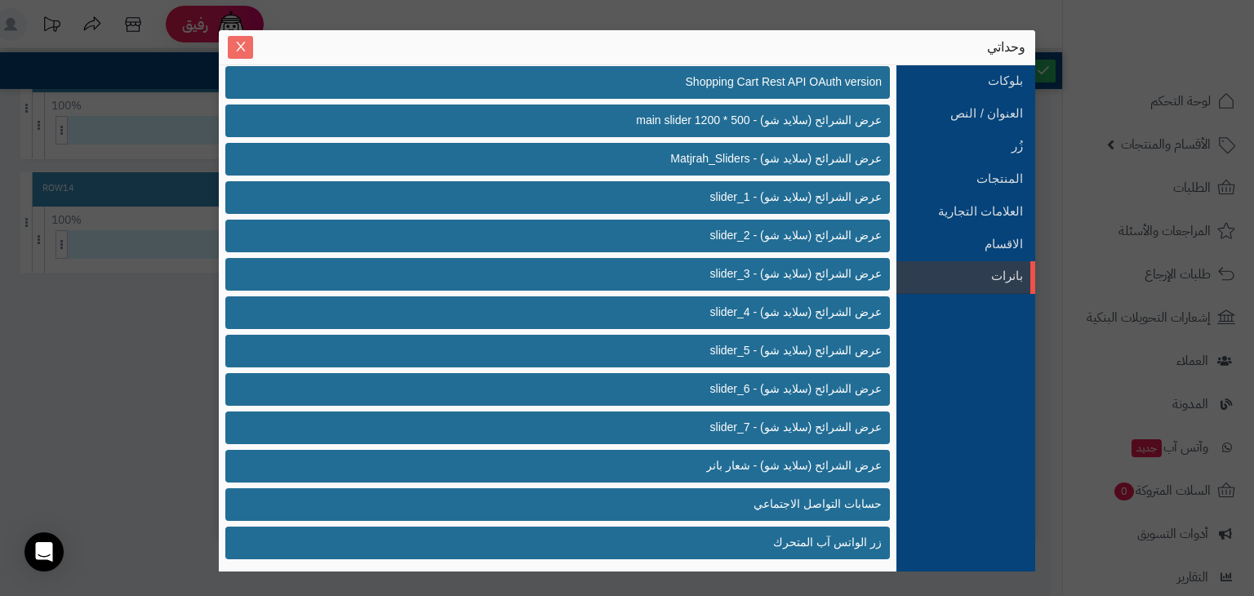
click at [240, 50] on icon "Close" at bounding box center [240, 46] width 13 height 13
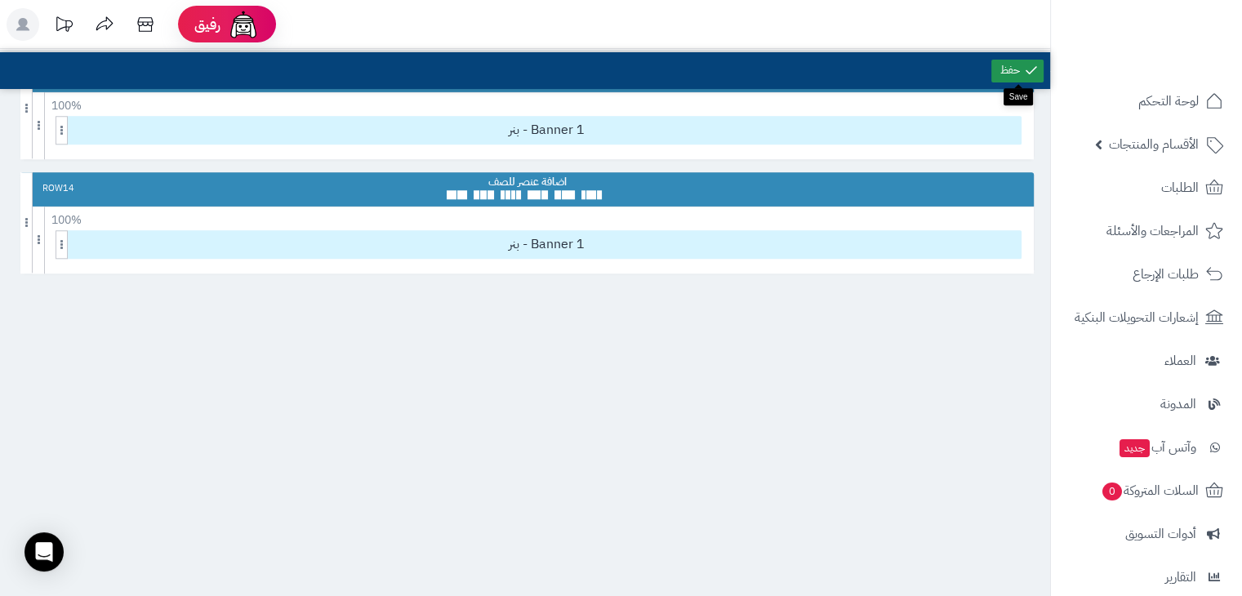
click at [1030, 68] on icon at bounding box center [1031, 70] width 15 height 15
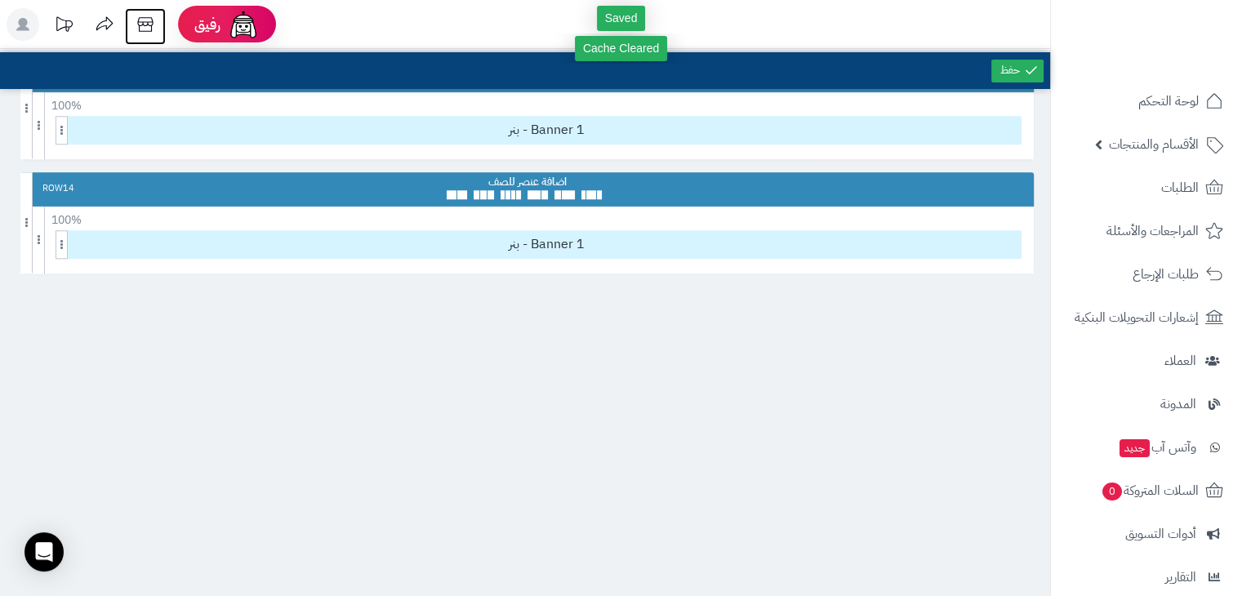
click at [139, 20] on icon at bounding box center [145, 24] width 33 height 33
